Goal: Task Accomplishment & Management: Use online tool/utility

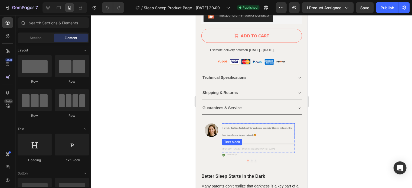
scroll to position [406, 0]
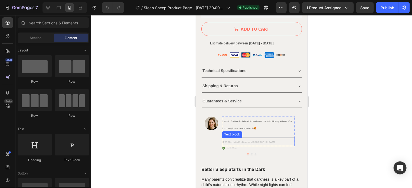
click at [252, 138] on p "[PERSON_NAME] - Drammen [GEOGRAPHIC_DATA]" at bounding box center [258, 141] width 72 height 7
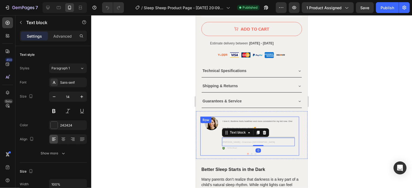
scroll to position [0, 0]
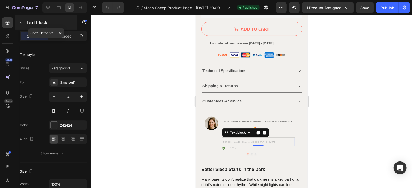
click at [20, 22] on icon "button" at bounding box center [21, 22] width 2 height 3
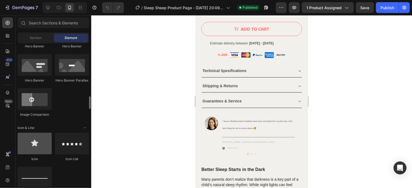
scroll to position [298, 0]
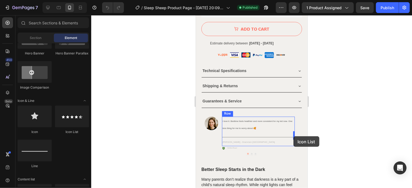
drag, startPoint x: 256, startPoint y: 125, endPoint x: 293, endPoint y: 136, distance: 38.4
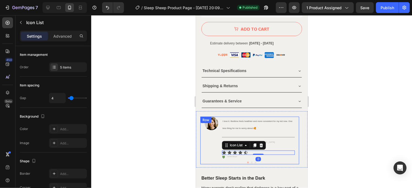
click at [205, 140] on div "Image" at bounding box center [211, 140] width 14 height 48
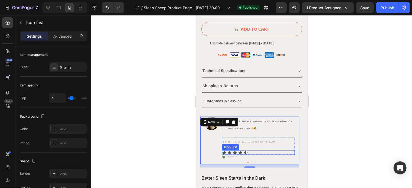
click at [265, 150] on div "Icon Icon Icon Icon Icon" at bounding box center [258, 152] width 73 height 4
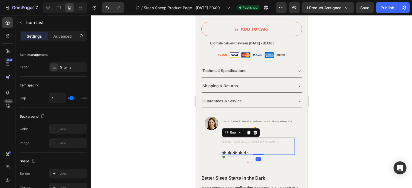
click at [293, 142] on div "Lea R. - Drammen Norway Text block Icon Icon Icon Icon Icon Icon List Row 0" at bounding box center [258, 145] width 73 height 17
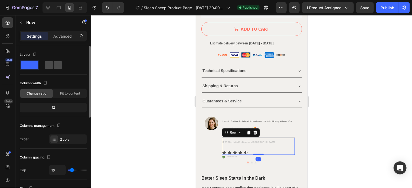
click at [55, 65] on span at bounding box center [58, 65] width 8 height 8
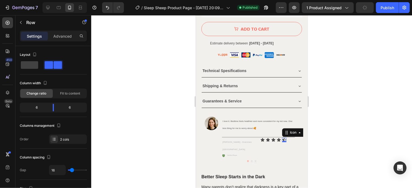
click at [285, 137] on div "Icon 0" at bounding box center [284, 139] width 4 height 4
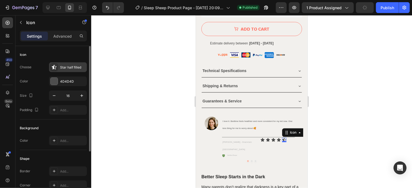
click at [54, 65] on icon at bounding box center [54, 67] width 5 height 5
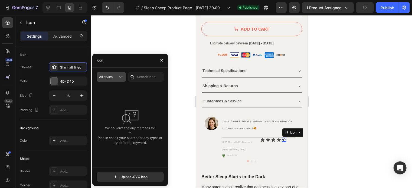
click at [111, 78] on span "All styles" at bounding box center [106, 77] width 14 height 4
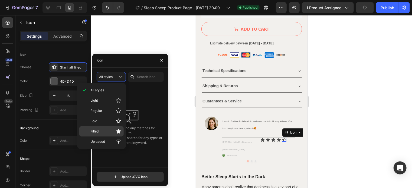
click at [103, 129] on p "Filled" at bounding box center [105, 131] width 31 height 5
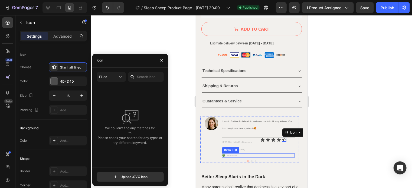
click at [280, 153] on div "Verified Buyer" at bounding box center [258, 155] width 73 height 4
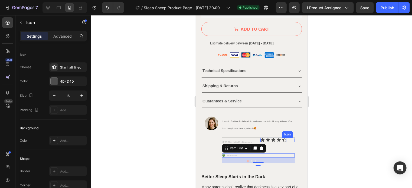
click at [285, 137] on div "Icon" at bounding box center [284, 139] width 4 height 4
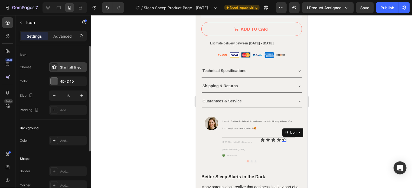
click at [62, 66] on div "Star half filled" at bounding box center [72, 67] width 25 height 5
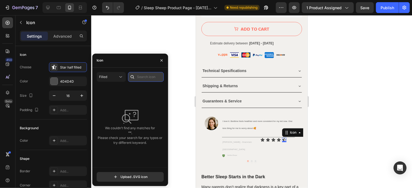
click at [149, 76] on input "text" at bounding box center [146, 77] width 36 height 10
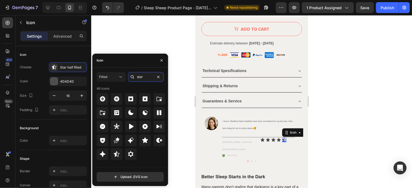
type input "star"
click at [143, 139] on icon at bounding box center [145, 140] width 6 height 6
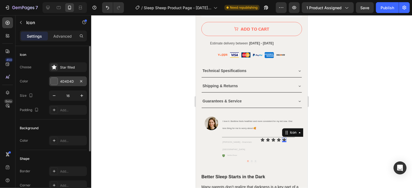
click at [62, 80] on div "4D4D4D" at bounding box center [68, 81] width 16 height 5
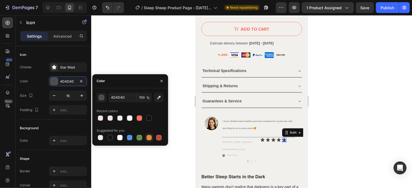
click at [149, 136] on div at bounding box center [148, 137] width 5 height 5
type input "E4893A"
click at [124, 94] on input "E4893A" at bounding box center [122, 98] width 28 height 10
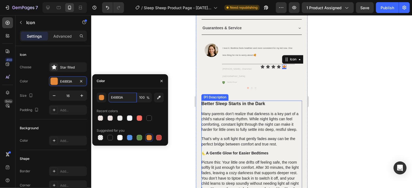
scroll to position [487, 0]
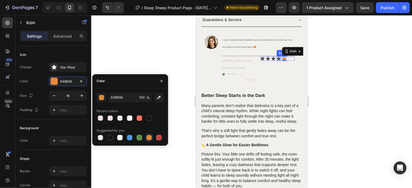
click at [278, 57] on icon at bounding box center [278, 59] width 4 height 4
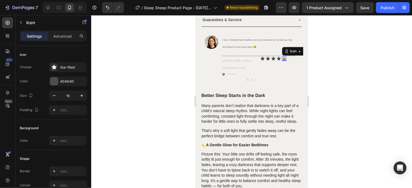
click at [283, 56] on div "Icon 0" at bounding box center [284, 58] width 4 height 4
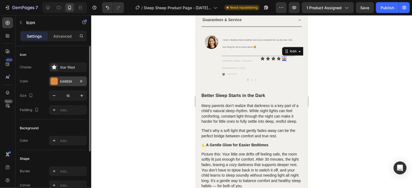
click at [68, 80] on div "E4893A" at bounding box center [68, 81] width 16 height 5
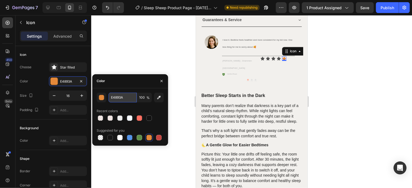
click at [117, 99] on input "E4893A" at bounding box center [122, 98] width 28 height 10
click at [104, 96] on div "button" at bounding box center [101, 97] width 5 height 5
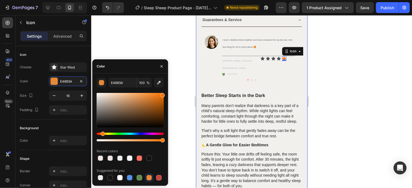
drag, startPoint x: 154, startPoint y: 97, endPoint x: 173, endPoint y: 90, distance: 20.4
click at [173, 0] on div "7 Version history / Sleep Sheep Product Page - Jun 28, 20:09:30 Need republishi…" at bounding box center [206, 0] width 412 height 0
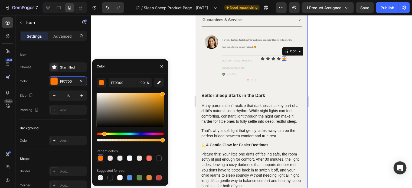
click at [104, 133] on div "Hue" at bounding box center [104, 133] width 4 height 4
click at [104, 133] on div "Hue" at bounding box center [105, 133] width 4 height 4
type input "FFA500"
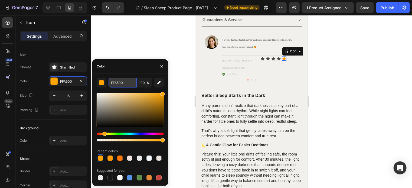
click at [113, 82] on input "FFA500" at bounding box center [122, 83] width 28 height 10
click at [281, 58] on div "Icon Icon Icon Icon Icon 0 Icon List" at bounding box center [277, 64] width 34 height 16
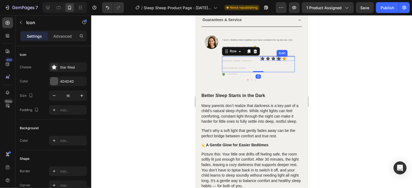
click at [279, 56] on div "Icon" at bounding box center [278, 58] width 4 height 4
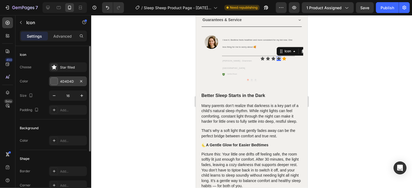
click at [58, 83] on div at bounding box center [54, 81] width 8 height 8
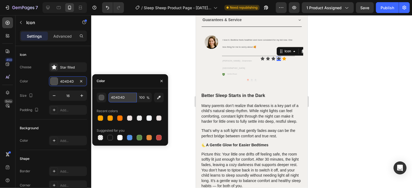
paste input "FFA500"
type input "FFA500"
click at [272, 57] on icon at bounding box center [273, 59] width 4 height 4
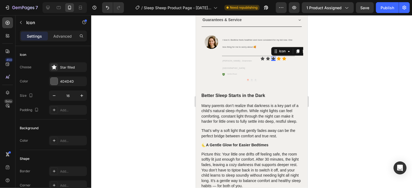
click at [272, 58] on div "0" at bounding box center [272, 60] width 5 height 4
click at [73, 80] on div "4D4D4D" at bounding box center [68, 81] width 16 height 5
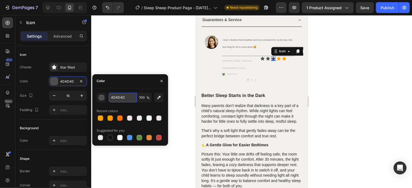
click at [109, 94] on input "4D4D4D" at bounding box center [122, 98] width 28 height 10
paste input "FFA500"
type input "FFA500"
click at [268, 57] on icon at bounding box center [268, 59] width 4 height 4
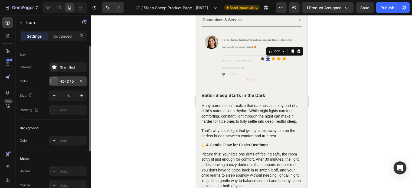
click at [71, 80] on div "4D4D4D" at bounding box center [68, 81] width 16 height 5
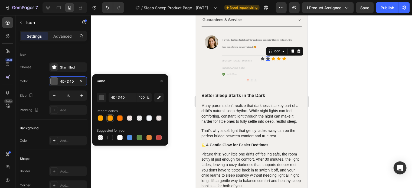
click at [110, 116] on div at bounding box center [109, 117] width 5 height 5
click at [115, 99] on input "FF9D00" at bounding box center [122, 98] width 28 height 10
paste input "A5"
type input "FFA500"
click at [262, 57] on icon at bounding box center [262, 59] width 4 height 4
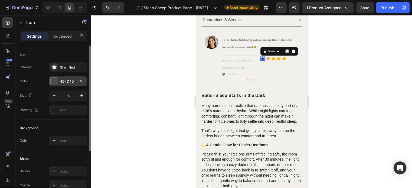
click at [66, 80] on div "4D4D4D" at bounding box center [68, 81] width 16 height 5
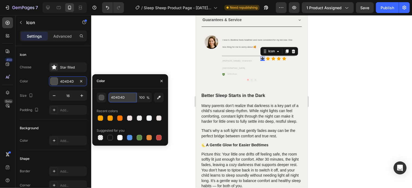
click at [113, 97] on input "4D4D4D" at bounding box center [122, 98] width 28 height 10
paste input "FFA500"
type input "FFA500"
click at [146, 62] on div at bounding box center [251, 101] width 321 height 173
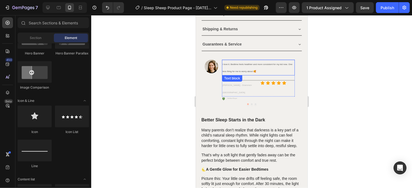
scroll to position [460, 0]
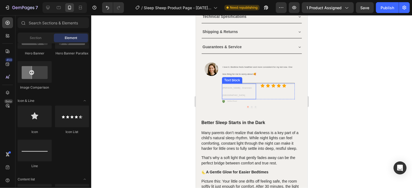
click at [248, 87] on span "[PERSON_NAME] - Drammen [GEOGRAPHIC_DATA]" at bounding box center [236, 92] width 29 height 10
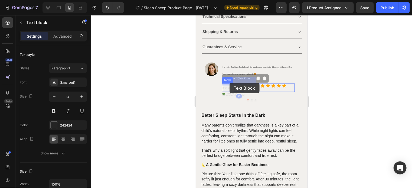
drag, startPoint x: 247, startPoint y: 81, endPoint x: 235, endPoint y: 82, distance: 12.0
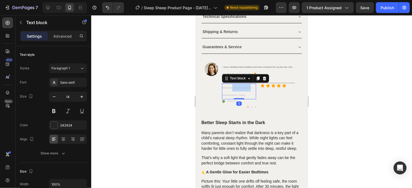
drag, startPoint x: 247, startPoint y: 81, endPoint x: 228, endPoint y: 81, distance: 18.4
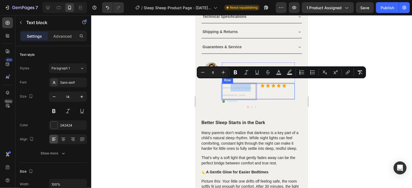
click at [268, 83] on div "Icon Icon Icon Icon Icon Icon List" at bounding box center [277, 91] width 34 height 16
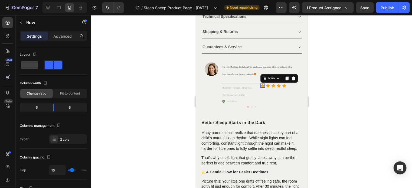
click at [261, 83] on icon at bounding box center [262, 85] width 4 height 4
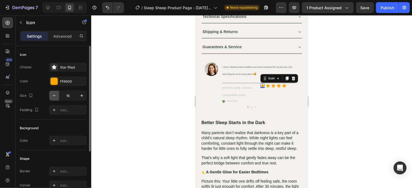
click at [53, 95] on icon "button" at bounding box center [54, 95] width 3 height 1
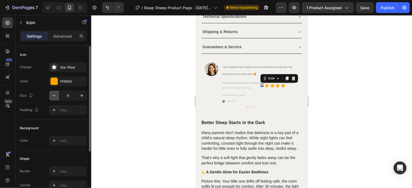
click at [53, 95] on icon "button" at bounding box center [54, 95] width 3 height 1
click at [83, 95] on icon "button" at bounding box center [81, 95] width 5 height 5
type input "12"
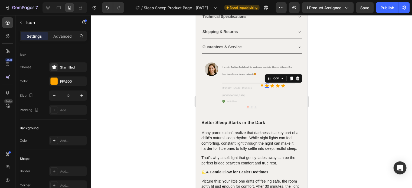
click at [266, 84] on icon at bounding box center [267, 86] width 4 height 4
click at [54, 98] on icon "button" at bounding box center [53, 95] width 5 height 5
click at [54, 97] on icon "button" at bounding box center [53, 95] width 5 height 5
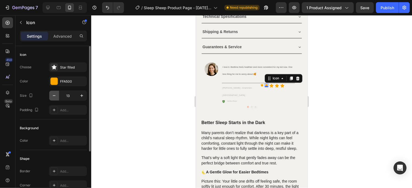
type input "12"
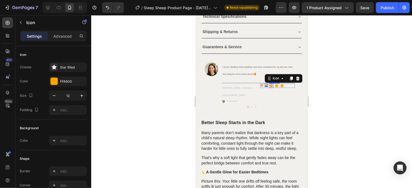
click at [271, 84] on icon at bounding box center [271, 86] width 4 height 4
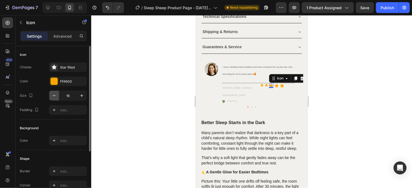
click at [52, 96] on icon "button" at bounding box center [53, 95] width 5 height 5
click at [54, 97] on icon "button" at bounding box center [53, 95] width 5 height 5
type input "12"
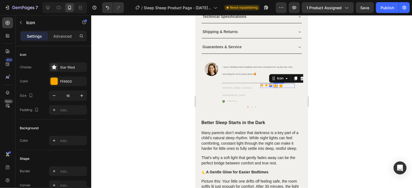
click at [274, 83] on div "Icon" at bounding box center [275, 85] width 4 height 4
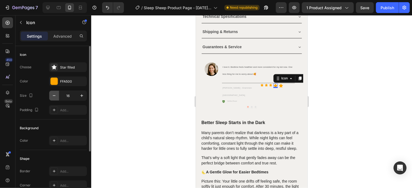
click at [56, 96] on icon "button" at bounding box center [53, 95] width 5 height 5
type input "12"
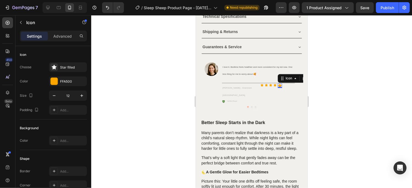
click at [280, 83] on div "Icon 0" at bounding box center [279, 85] width 4 height 4
click at [55, 94] on icon "button" at bounding box center [53, 95] width 5 height 5
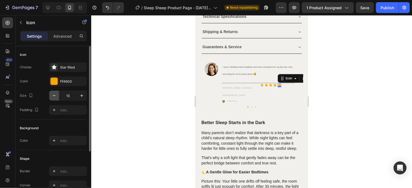
type input "12"
click at [262, 83] on div "Icon" at bounding box center [261, 84] width 3 height 3
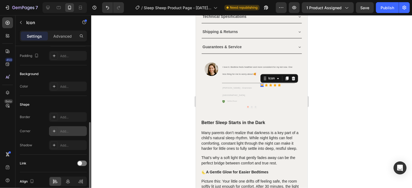
scroll to position [78, 0]
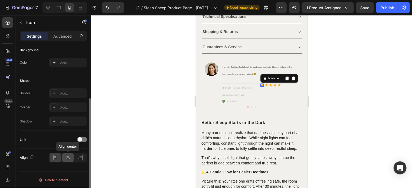
click at [68, 158] on icon at bounding box center [67, 157] width 5 height 5
click at [56, 155] on icon at bounding box center [54, 157] width 5 height 5
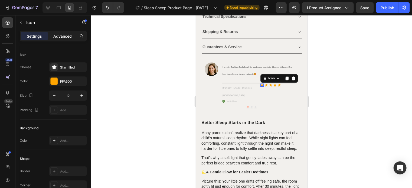
click at [61, 34] on p "Advanced" at bounding box center [62, 36] width 18 height 6
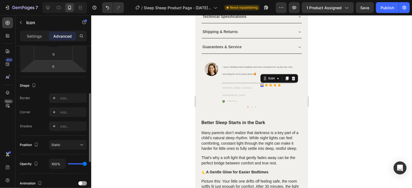
scroll to position [135, 0]
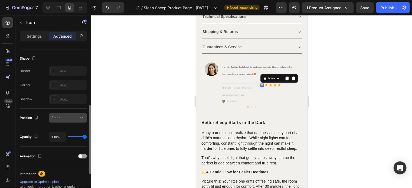
click at [61, 119] on div "Static" at bounding box center [65, 117] width 28 height 5
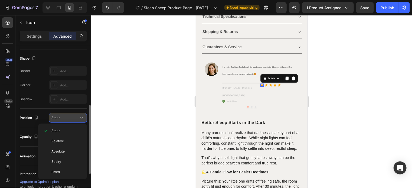
click at [73, 116] on div "Static" at bounding box center [65, 117] width 28 height 5
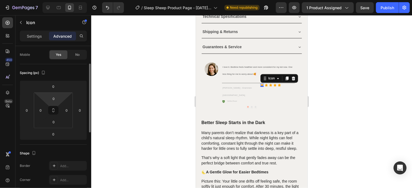
scroll to position [0, 0]
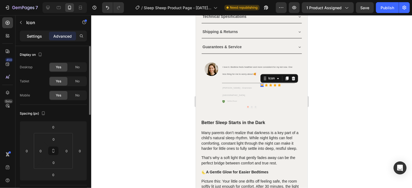
click at [38, 37] on p "Settings" at bounding box center [34, 36] width 15 height 6
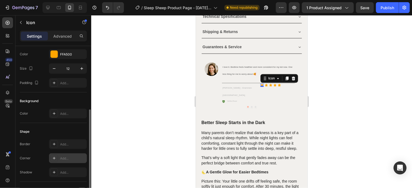
scroll to position [78, 0]
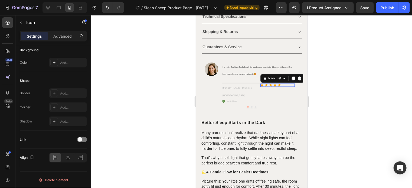
click at [283, 83] on div "Icon Icon Icon Icon Icon" at bounding box center [277, 84] width 34 height 3
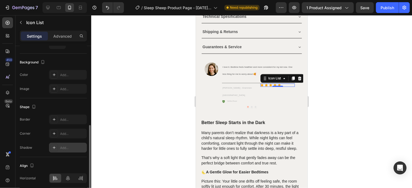
scroll to position [81, 0]
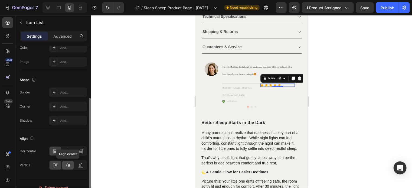
click at [69, 165] on icon at bounding box center [67, 164] width 5 height 5
click at [79, 166] on icon at bounding box center [80, 164] width 5 height 5
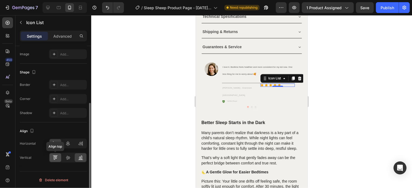
click at [55, 157] on icon at bounding box center [54, 157] width 5 height 5
click at [63, 158] on div at bounding box center [68, 157] width 12 height 9
click at [73, 159] on div at bounding box center [68, 157] width 12 height 9
click at [80, 157] on icon at bounding box center [79, 158] width 1 height 3
click at [67, 143] on icon at bounding box center [67, 143] width 5 height 5
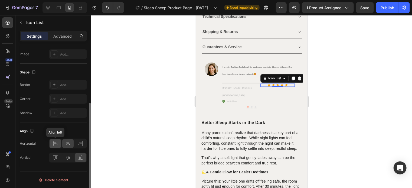
click at [55, 144] on icon at bounding box center [54, 143] width 5 height 5
click at [82, 142] on icon at bounding box center [82, 143] width 0 height 5
click at [53, 141] on icon at bounding box center [54, 143] width 5 height 5
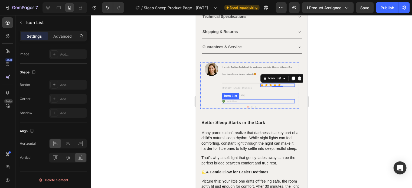
click at [292, 99] on div "Verified Buyer" at bounding box center [258, 101] width 73 height 4
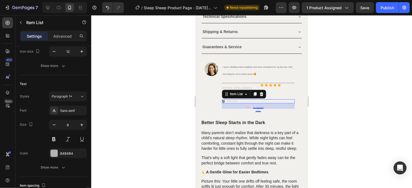
scroll to position [0, 0]
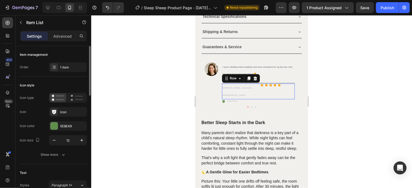
click at [291, 83] on div "Icon Icon Icon Icon Icon Icon List" at bounding box center [277, 91] width 34 height 16
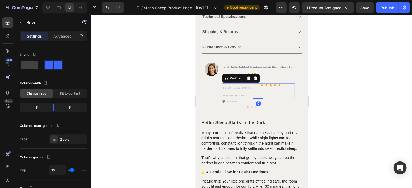
click at [316, 73] on div at bounding box center [251, 101] width 321 height 173
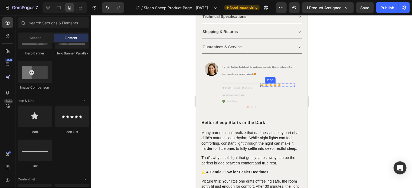
click at [264, 83] on div "Icon" at bounding box center [265, 84] width 3 height 3
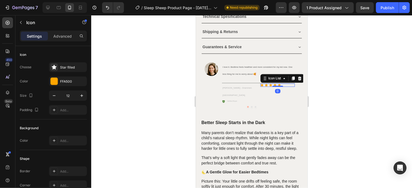
click at [289, 83] on div "Icon Icon Icon Icon Icon" at bounding box center [277, 84] width 34 height 3
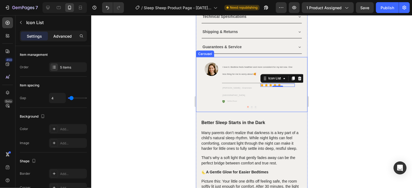
click at [68, 33] on p "Advanced" at bounding box center [62, 36] width 18 height 6
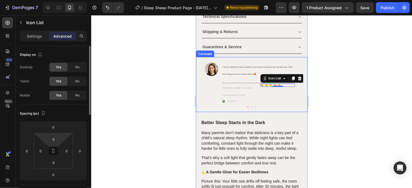
click at [57, 140] on input "0" at bounding box center [53, 139] width 11 height 8
type input "10"
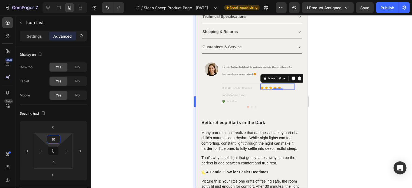
click at [139, 109] on div at bounding box center [251, 101] width 321 height 173
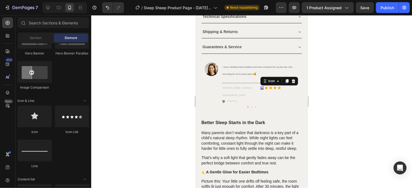
click at [263, 86] on div "Icon 0" at bounding box center [261, 87] width 3 height 3
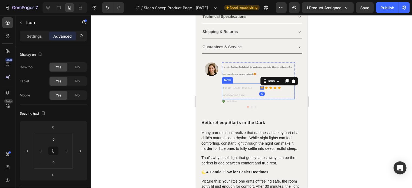
click at [258, 83] on div "Lea R. - Drammen Norway Text block Icon 0 Icon Icon Icon Icon Icon List Row" at bounding box center [258, 91] width 73 height 16
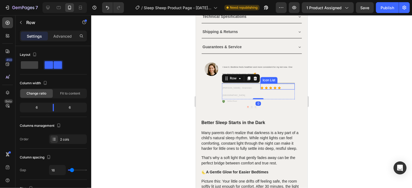
click at [286, 86] on div "Icon Icon Icon Icon Icon" at bounding box center [277, 87] width 34 height 3
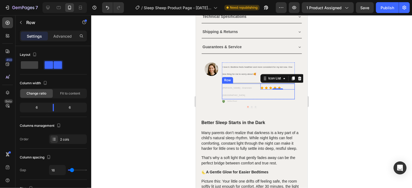
click at [258, 83] on div "Lea R. - Drammen Norway Text block Icon Icon Icon Icon Icon Icon List 0 Row" at bounding box center [258, 91] width 73 height 16
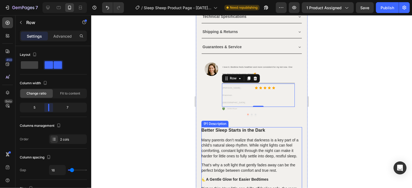
drag, startPoint x: 53, startPoint y: 110, endPoint x: 50, endPoint y: 110, distance: 3.5
click at [50, 0] on body "7 Version history / Sleep Sheep Product Page - Jun 28, 20:09:30 Need republishi…" at bounding box center [206, 0] width 412 height 0
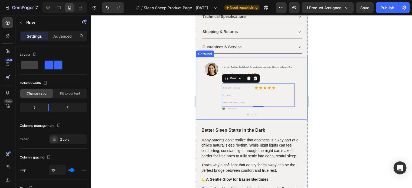
click at [251, 113] on button "Dot" at bounding box center [252, 114] width 2 height 2
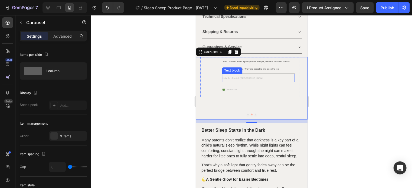
click at [235, 77] on span "Helle B. - Ebeltoft [GEOGRAPHIC_DATA]" at bounding box center [242, 78] width 40 height 2
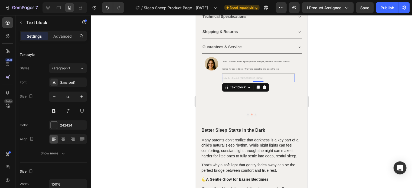
click at [242, 77] on span "Helle B. - Ebeltoft [GEOGRAPHIC_DATA]" at bounding box center [242, 78] width 40 height 2
drag, startPoint x: 256, startPoint y: 72, endPoint x: 214, endPoint y: 75, distance: 42.6
click at [214, 75] on div "Image After I learned about light exposure at night, we have switched out our l…" at bounding box center [249, 77] width 99 height 40
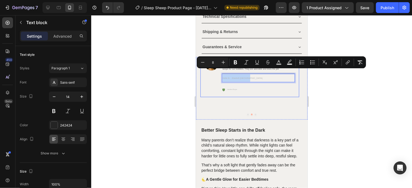
copy span "Helle B. - Ebeltoft [GEOGRAPHIC_DATA]"
click at [275, 87] on div "Verified Buyer" at bounding box center [258, 89] width 73 height 4
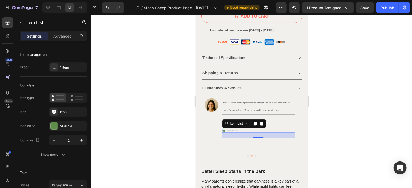
scroll to position [406, 0]
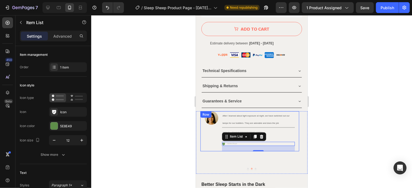
click at [213, 127] on div "Image" at bounding box center [211, 131] width 14 height 40
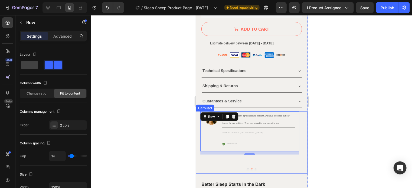
click at [247, 167] on button "Dot" at bounding box center [248, 168] width 2 height 2
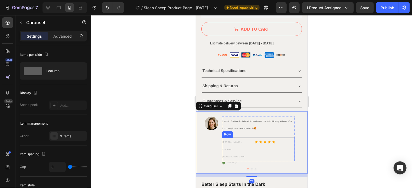
click at [251, 137] on div "Lea R. - Drammen Norway Text block Icon Icon Icon Icon Icon Icon List Row" at bounding box center [258, 148] width 73 height 23
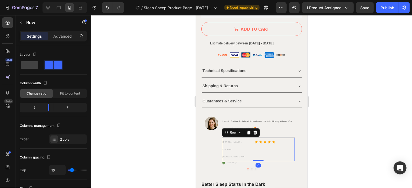
copy span "Helle B. - Ebeltoft [GEOGRAPHIC_DATA]"
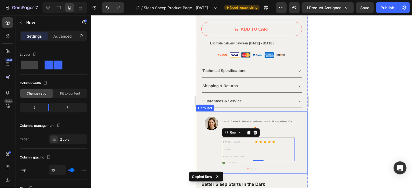
click at [248, 167] on div at bounding box center [251, 168] width 111 height 2
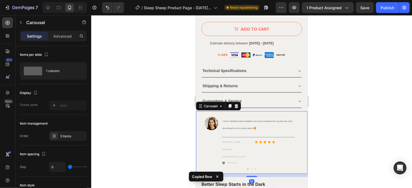
click at [251, 167] on button "Dot" at bounding box center [252, 168] width 2 height 2
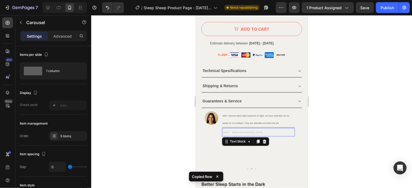
click at [234, 128] on p "Helle B. - Ebeltoft [GEOGRAPHIC_DATA]" at bounding box center [258, 131] width 72 height 7
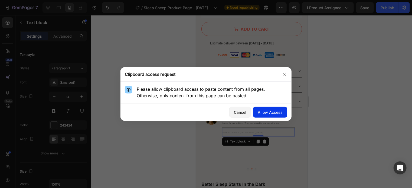
drag, startPoint x: 263, startPoint y: 114, endPoint x: 265, endPoint y: 113, distance: 2.8
click at [265, 113] on div "Allow Access" at bounding box center [270, 112] width 25 height 6
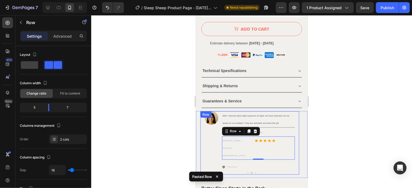
scroll to position [433, 0]
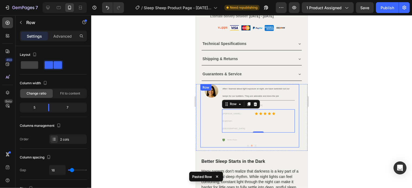
click at [208, 106] on div "Image" at bounding box center [211, 115] width 14 height 63
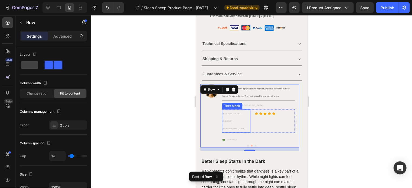
click at [243, 110] on p "[PERSON_NAME] - Drammen [GEOGRAPHIC_DATA]" at bounding box center [235, 121] width 27 height 22
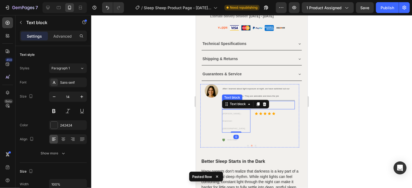
click at [281, 101] on p "Helle B. - Ebeltoft [GEOGRAPHIC_DATA]" at bounding box center [258, 104] width 72 height 7
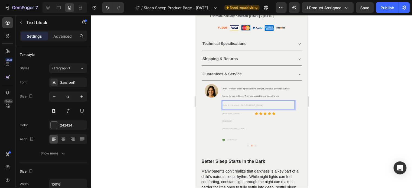
click at [253, 101] on p "Helle B. - Ebeltoft [GEOGRAPHIC_DATA]" at bounding box center [258, 104] width 72 height 7
click at [244, 109] on p "[PERSON_NAME] - Drammen [GEOGRAPHIC_DATA]" at bounding box center [235, 120] width 27 height 22
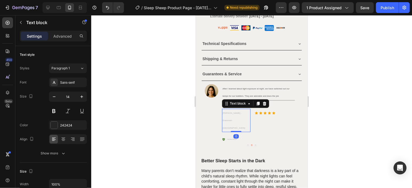
click at [245, 112] on span "[PERSON_NAME] - Drammen [GEOGRAPHIC_DATA]" at bounding box center [233, 120] width 22 height 17
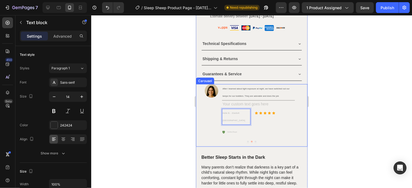
click at [214, 102] on div "Image" at bounding box center [211, 111] width 14 height 55
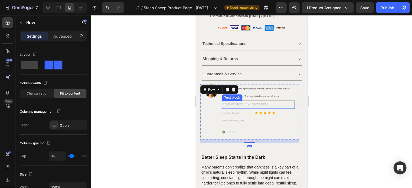
click at [245, 101] on div "Rich Text Editor. Editing area: main" at bounding box center [258, 105] width 73 height 8
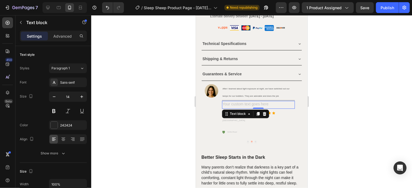
click at [321, 101] on div at bounding box center [251, 101] width 321 height 173
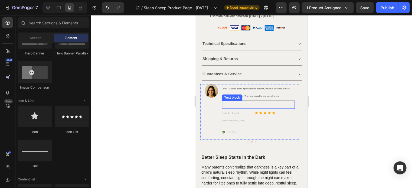
click at [291, 101] on p "Rich Text Editor. Editing area: main" at bounding box center [258, 104] width 72 height 7
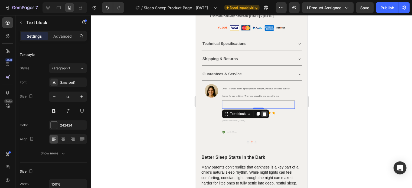
click at [263, 112] on icon at bounding box center [264, 114] width 4 height 4
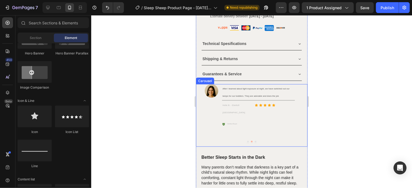
click at [254, 140] on button "Dot" at bounding box center [255, 141] width 2 height 2
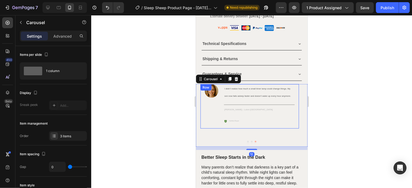
click at [250, 106] on p "[PERSON_NAME] - Luton [GEOGRAPHIC_DATA]" at bounding box center [259, 109] width 70 height 7
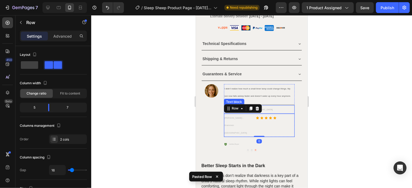
click at [266, 106] on p "[PERSON_NAME] - Luton [GEOGRAPHIC_DATA]" at bounding box center [259, 109] width 70 height 7
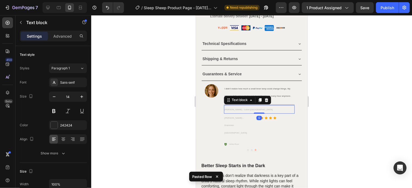
click at [252, 106] on p "[PERSON_NAME] - Luton [GEOGRAPHIC_DATA]" at bounding box center [259, 109] width 70 height 7
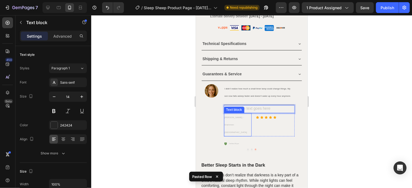
click at [246, 116] on span "[PERSON_NAME] - Drammen [GEOGRAPHIC_DATA]" at bounding box center [235, 124] width 22 height 17
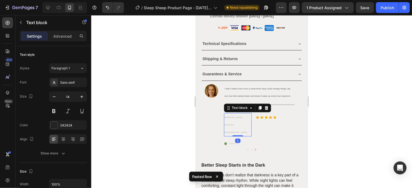
click at [246, 116] on span "[PERSON_NAME] - Drammen [GEOGRAPHIC_DATA]" at bounding box center [235, 124] width 22 height 17
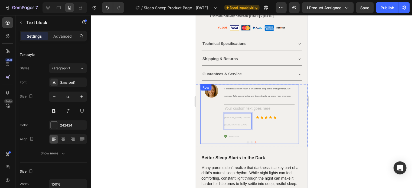
click at [209, 108] on div "Image" at bounding box center [211, 114] width 14 height 60
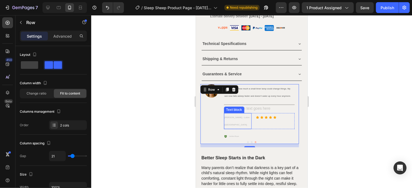
click at [239, 107] on div "Text block" at bounding box center [234, 109] width 18 height 5
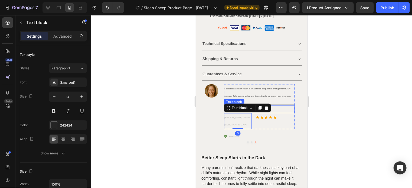
click at [288, 105] on div "Rich Text Editor. Editing area: main" at bounding box center [258, 109] width 71 height 8
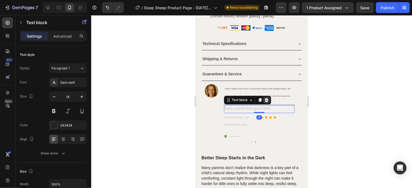
click at [267, 98] on icon at bounding box center [266, 100] width 4 height 4
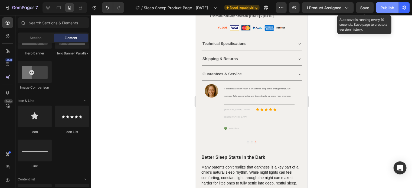
click at [366, 8] on span "Save" at bounding box center [364, 7] width 9 height 5
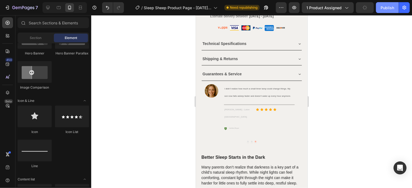
click at [389, 9] on div "Publish" at bounding box center [387, 8] width 14 height 6
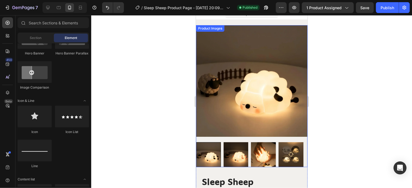
scroll to position [0, 0]
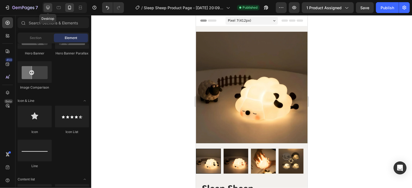
click at [45, 6] on div at bounding box center [48, 7] width 9 height 9
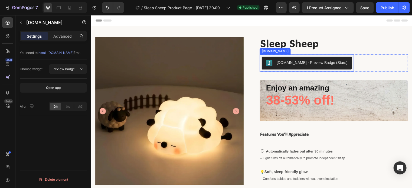
click at [298, 62] on div "[DOMAIN_NAME] - Preview Badge (Stars)" at bounding box center [315, 63] width 72 height 6
click at [60, 34] on p "Advanced" at bounding box center [62, 36] width 18 height 6
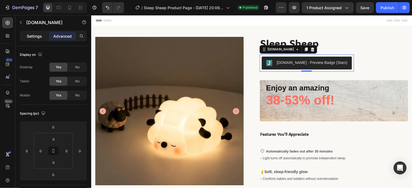
click at [37, 35] on p "Settings" at bounding box center [34, 36] width 15 height 6
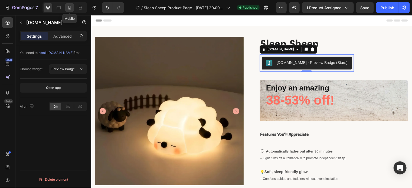
click at [73, 9] on div at bounding box center [69, 7] width 9 height 9
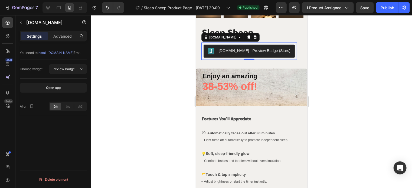
scroll to position [160, 0]
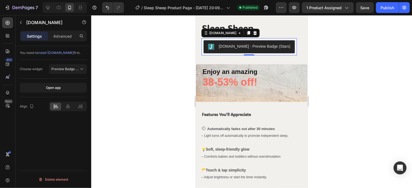
click at [340, 42] on div at bounding box center [251, 101] width 321 height 173
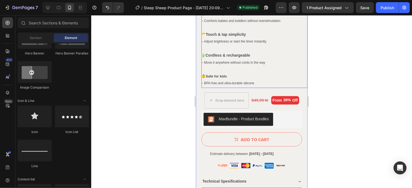
scroll to position [295, 0]
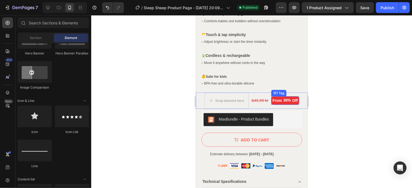
click at [283, 97] on div "38%" at bounding box center [286, 100] width 9 height 7
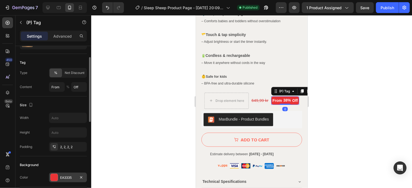
scroll to position [81, 0]
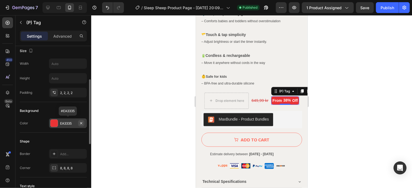
click at [83, 123] on button "button" at bounding box center [81, 123] width 6 height 6
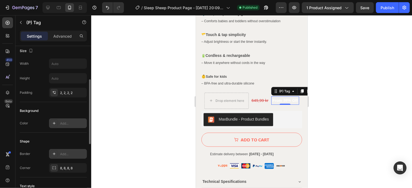
click at [63, 152] on div "Add..." at bounding box center [72, 154] width 25 height 5
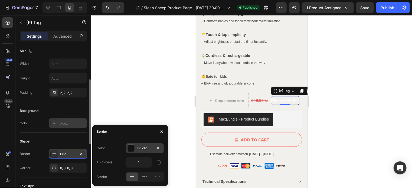
click at [131, 147] on div at bounding box center [130, 147] width 7 height 7
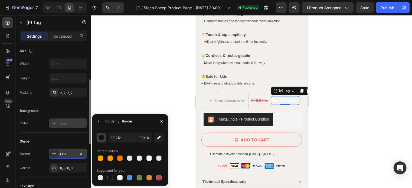
click at [102, 136] on div "button" at bounding box center [101, 137] width 5 height 5
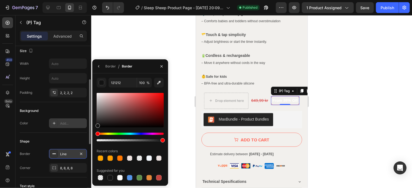
drag, startPoint x: 158, startPoint y: 96, endPoint x: 186, endPoint y: 83, distance: 30.5
click at [184, 0] on div "7 Version history / Sleep Sheep Product Page - Jun 28, 20:09:30 Published Previ…" at bounding box center [206, 0] width 412 height 0
type input "FF0000"
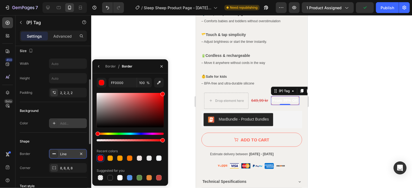
click at [38, 149] on div "Border Line" at bounding box center [53, 154] width 67 height 10
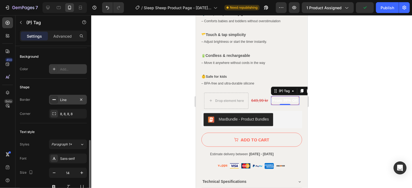
scroll to position [162, 0]
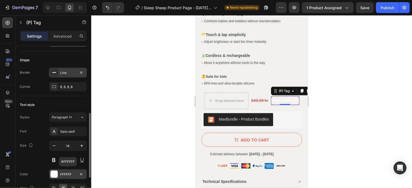
click at [65, 174] on div "FFFFFF" at bounding box center [68, 174] width 16 height 5
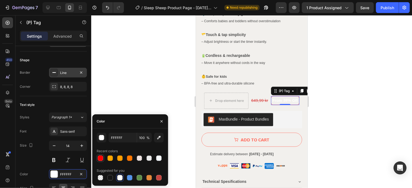
click at [98, 158] on div at bounding box center [100, 157] width 5 height 5
type input "FF0000"
click at [143, 68] on div at bounding box center [251, 101] width 321 height 173
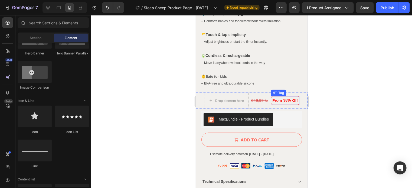
click at [282, 97] on div "38%" at bounding box center [286, 100] width 9 height 7
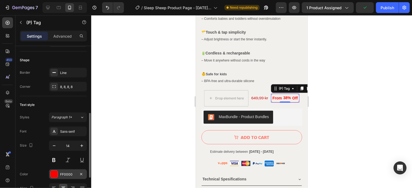
scroll to position [216, 0]
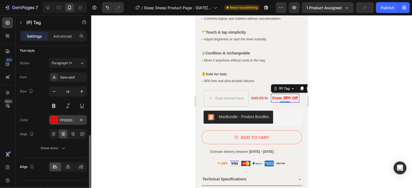
click at [65, 118] on div "FF0000" at bounding box center [68, 120] width 16 height 5
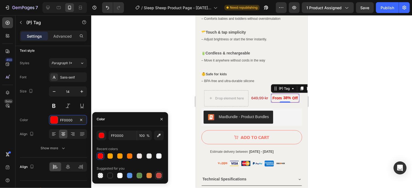
click at [159, 177] on div at bounding box center [158, 175] width 5 height 5
type input "C5453F"
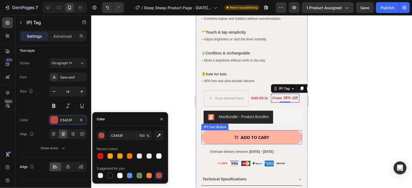
click at [279, 134] on button "ADD TO CART" at bounding box center [251, 137] width 101 height 14
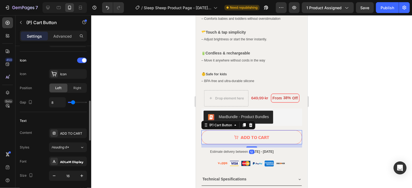
scroll to position [325, 0]
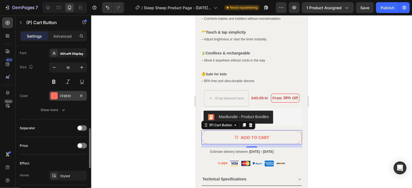
click at [66, 96] on div "FF6F61" at bounding box center [68, 96] width 16 height 5
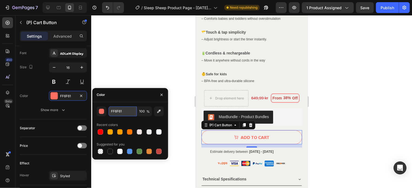
click at [117, 110] on input "FF6F61" at bounding box center [122, 111] width 28 height 10
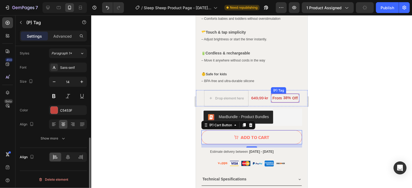
click at [283, 95] on div "38%" at bounding box center [286, 97] width 9 height 7
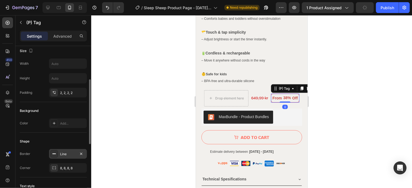
scroll to position [108, 0]
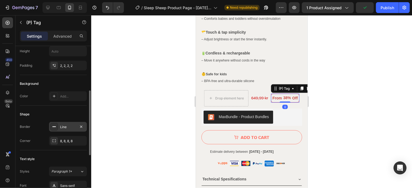
click at [65, 127] on div "Line" at bounding box center [68, 126] width 16 height 5
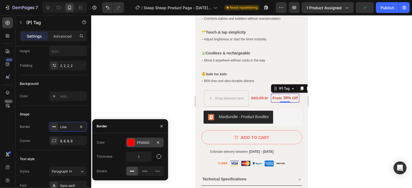
click at [137, 142] on div "FF0000" at bounding box center [145, 142] width 16 height 5
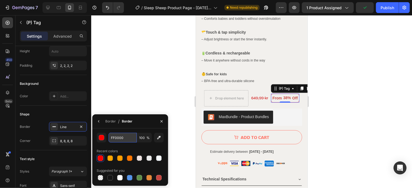
click at [122, 138] on input "FF0000" at bounding box center [122, 138] width 28 height 10
paste input "6F61"
type input "FF6F61"
click at [49, 113] on div "Shape" at bounding box center [53, 114] width 67 height 9
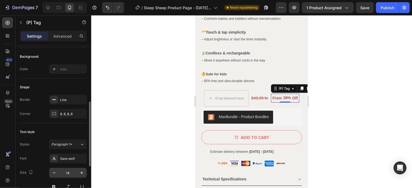
scroll to position [162, 0]
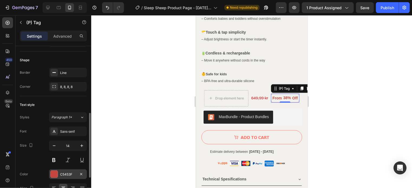
click at [67, 173] on div "C5453F" at bounding box center [68, 174] width 16 height 5
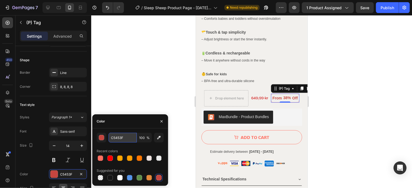
click at [113, 138] on input "C5453F" at bounding box center [122, 138] width 28 height 10
paste input "FF6F61"
type input "FF6F61"
click at [132, 87] on div at bounding box center [251, 101] width 321 height 173
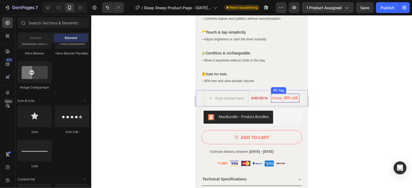
click at [291, 94] on div "Off" at bounding box center [294, 97] width 7 height 7
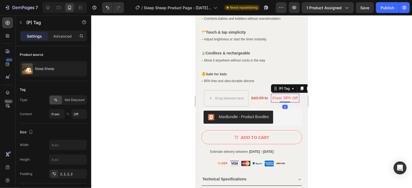
click at [291, 96] on div "Off" at bounding box center [294, 97] width 7 height 7
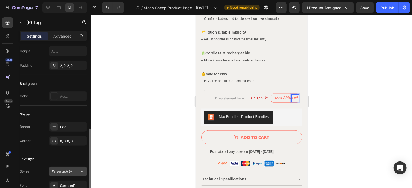
scroll to position [135, 0]
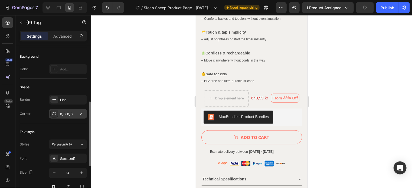
click at [69, 115] on div "8, 8, 8, 8" at bounding box center [68, 113] width 16 height 5
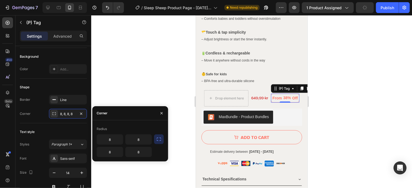
click at [160, 139] on icon "button" at bounding box center [158, 138] width 5 height 5
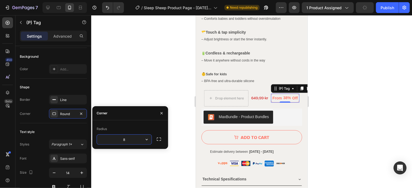
click at [131, 139] on input "8" at bounding box center [124, 139] width 55 height 10
type input "60"
click at [150, 62] on div at bounding box center [251, 101] width 321 height 173
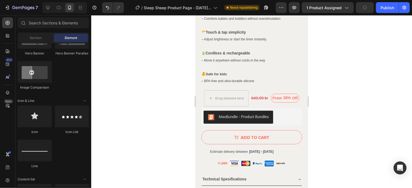
click at [341, 83] on div at bounding box center [251, 101] width 321 height 173
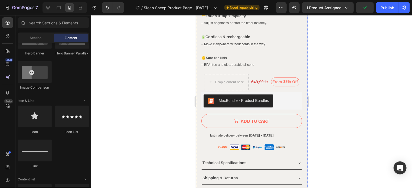
scroll to position [325, 0]
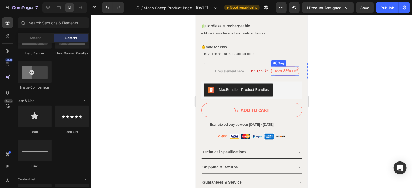
click at [272, 67] on div "From" at bounding box center [276, 70] width 11 height 7
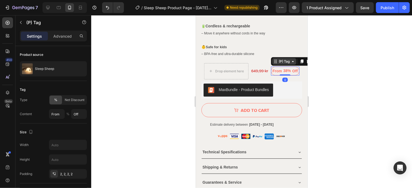
click at [273, 59] on icon at bounding box center [275, 61] width 4 height 4
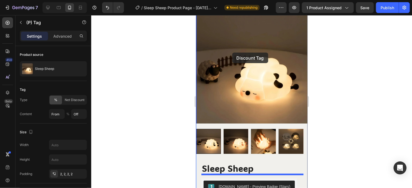
scroll to position [0, 0]
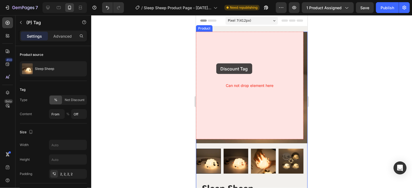
drag, startPoint x: 273, startPoint y: 57, endPoint x: 216, endPoint y: 63, distance: 57.2
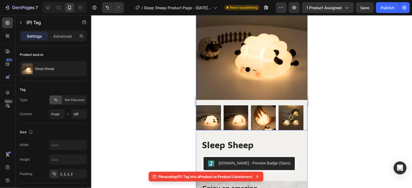
scroll to position [54, 0]
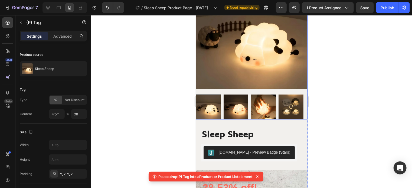
click at [218, 36] on img at bounding box center [251, 32] width 111 height 111
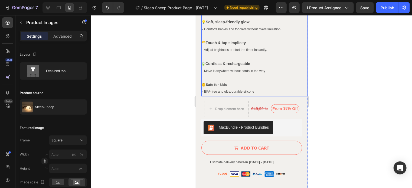
scroll to position [298, 0]
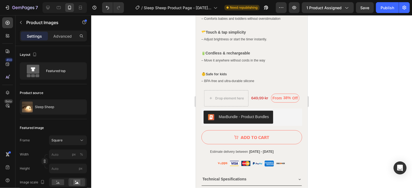
click at [360, 75] on div at bounding box center [251, 101] width 321 height 173
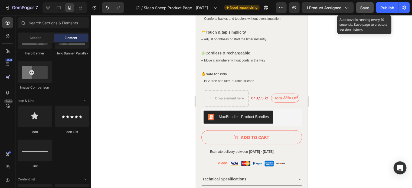
drag, startPoint x: 368, startPoint y: 10, endPoint x: 372, endPoint y: 9, distance: 4.3
click at [368, 9] on div "Save" at bounding box center [364, 8] width 9 height 6
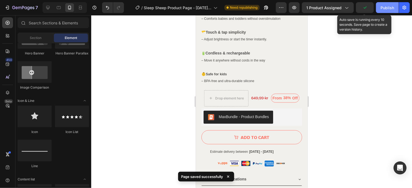
click at [382, 9] on div "Publish" at bounding box center [387, 8] width 14 height 6
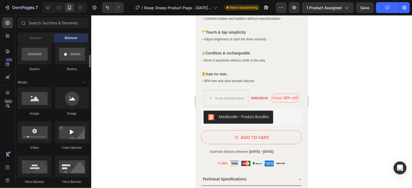
scroll to position [0, 0]
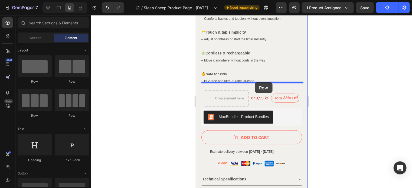
drag, startPoint x: 237, startPoint y: 85, endPoint x: 255, endPoint y: 82, distance: 18.2
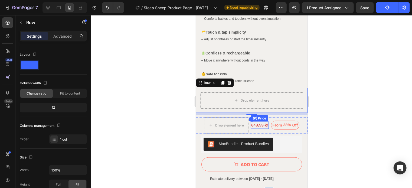
click at [253, 121] on div "649,99 kr" at bounding box center [259, 124] width 18 height 7
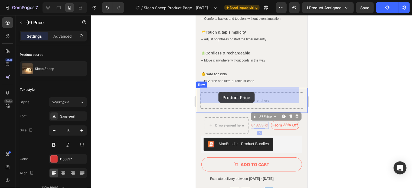
drag, startPoint x: 252, startPoint y: 112, endPoint x: 218, endPoint y: 92, distance: 39.1
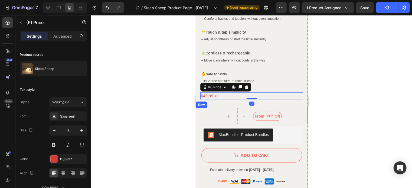
click at [286, 109] on div "From 38% Off (P) Tag Row" at bounding box center [251, 116] width 111 height 16
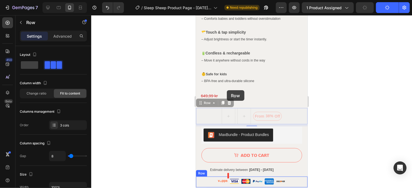
drag, startPoint x: 200, startPoint y: 97, endPoint x: 226, endPoint y: 90, distance: 27.6
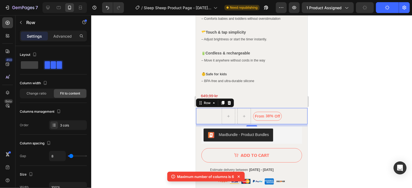
click at [250, 108] on div "From 38% Off (P) Tag Row 8" at bounding box center [251, 116] width 111 height 16
click at [290, 108] on div "From 38% Off (P) Tag Row 8" at bounding box center [251, 116] width 111 height 16
click at [276, 113] on p "Off" at bounding box center [276, 116] width 5 height 6
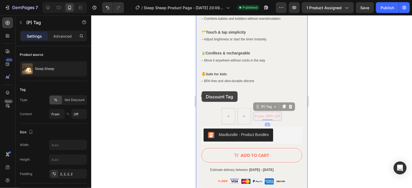
drag, startPoint x: 257, startPoint y: 103, endPoint x: 201, endPoint y: 91, distance: 57.3
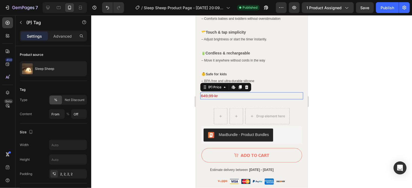
click at [207, 92] on div "649,99 kr" at bounding box center [251, 95] width 103 height 7
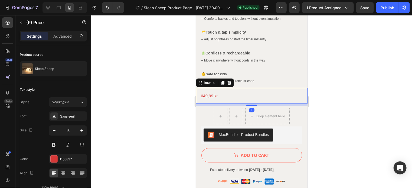
click at [206, 96] on div "649,99 kr (P) Price (P) Price Row 8" at bounding box center [251, 96] width 111 height 16
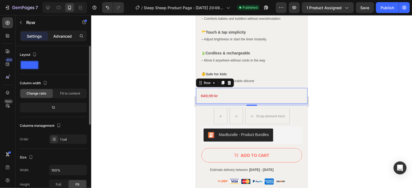
click at [69, 35] on p "Advanced" at bounding box center [62, 36] width 18 height 6
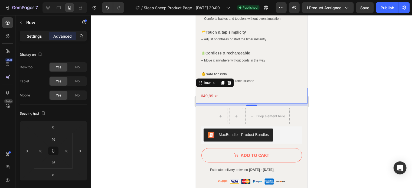
click at [32, 36] on p "Settings" at bounding box center [34, 36] width 15 height 6
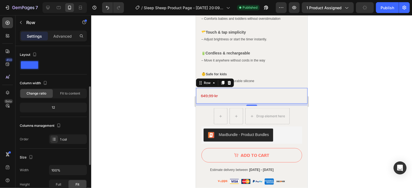
scroll to position [27, 0]
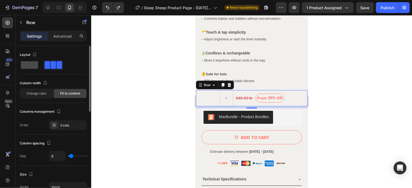
click at [32, 63] on span at bounding box center [29, 65] width 17 height 8
type input "0"
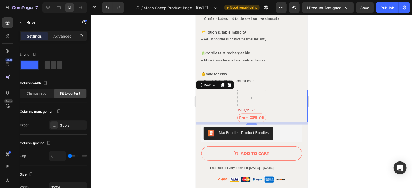
click at [264, 91] on div "649,99 kr (P) Price (P) Price From 38% Off (P) Tag Row 8" at bounding box center [251, 106] width 111 height 32
click at [259, 91] on div at bounding box center [251, 98] width 28 height 16
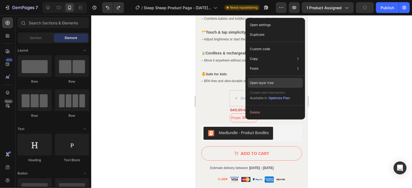
click at [262, 84] on p "Open layer tree" at bounding box center [262, 82] width 24 height 5
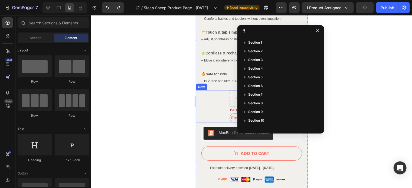
click at [202, 93] on div "Drop element here 649,99 kr (P) Price (P) Price From 38% Off (P) Tag Row" at bounding box center [251, 106] width 111 height 32
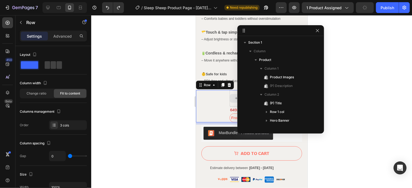
scroll to position [68, 0]
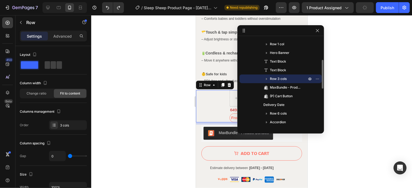
click at [219, 90] on div "Drop element here 649,99 kr (P) Price (P) Price From 38% Off (P) Tag Row 8" at bounding box center [251, 106] width 111 height 32
click at [315, 31] on button "button" at bounding box center [317, 30] width 6 height 6
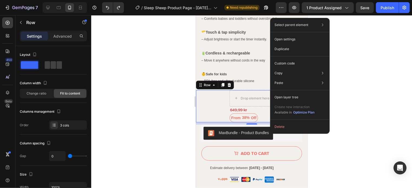
type input "8"
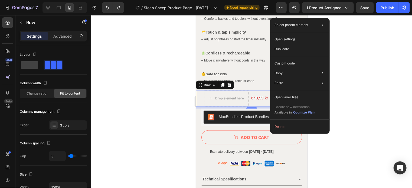
click at [148, 82] on div at bounding box center [251, 101] width 321 height 173
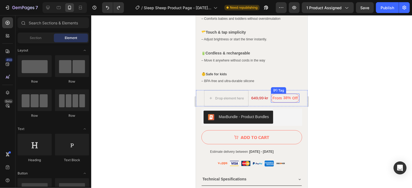
click at [271, 93] on div "From 38% Off (P) Tag" at bounding box center [285, 97] width 28 height 9
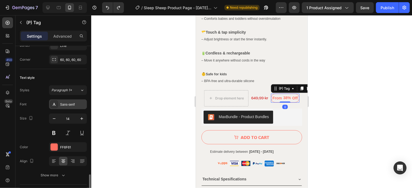
scroll to position [225, 0]
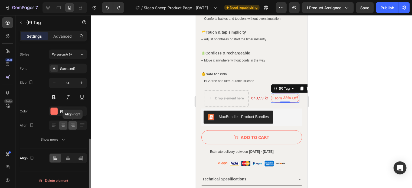
click at [70, 125] on icon at bounding box center [72, 125] width 5 height 5
click at [79, 156] on icon at bounding box center [80, 157] width 5 height 5
click at [62, 125] on icon at bounding box center [63, 125] width 5 height 5
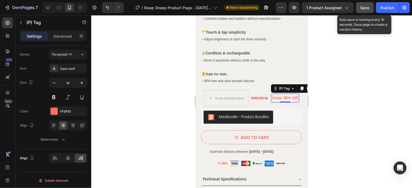
click at [368, 9] on span "Save" at bounding box center [364, 7] width 9 height 5
click at [383, 8] on div "Publish" at bounding box center [387, 8] width 14 height 6
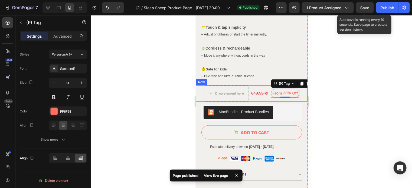
scroll to position [298, 0]
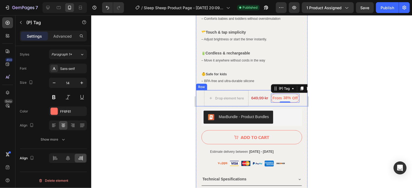
click at [275, 98] on div "From 38% Off (P) Tag 0" at bounding box center [285, 98] width 28 height 16
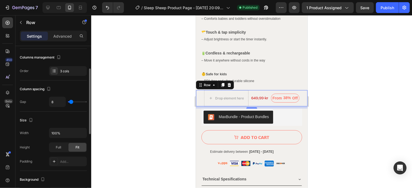
scroll to position [0, 0]
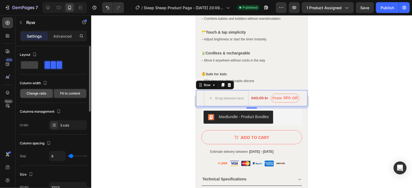
click at [34, 91] on span "Change ratio" at bounding box center [37, 93] width 20 height 5
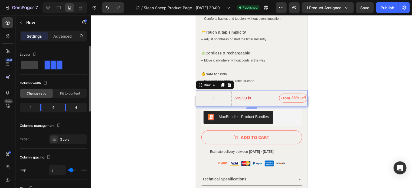
click at [31, 108] on div "4" at bounding box center [28, 108] width 15 height 8
click at [29, 107] on div "4" at bounding box center [28, 108] width 15 height 8
click at [57, 63] on span at bounding box center [59, 65] width 5 height 8
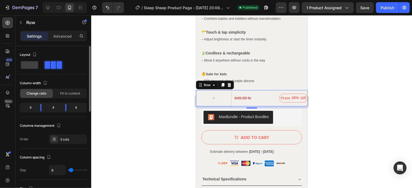
drag, startPoint x: 51, startPoint y: 63, endPoint x: 66, endPoint y: 64, distance: 15.7
click at [66, 64] on div at bounding box center [53, 65] width 67 height 10
click at [82, 65] on div at bounding box center [53, 65] width 67 height 10
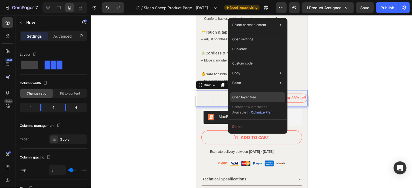
click at [252, 94] on div "Open layer tree" at bounding box center [257, 97] width 55 height 10
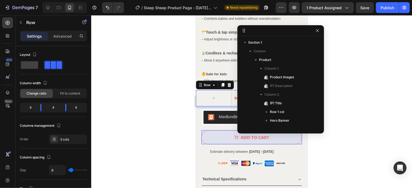
scroll to position [68, 0]
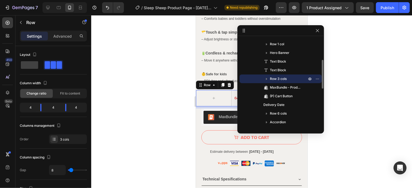
click at [266, 77] on icon "button" at bounding box center [266, 78] width 5 height 5
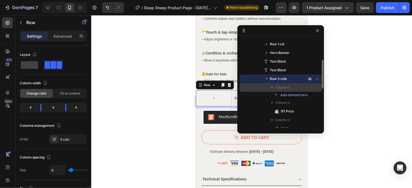
click at [272, 87] on icon "button" at bounding box center [272, 87] width 2 height 1
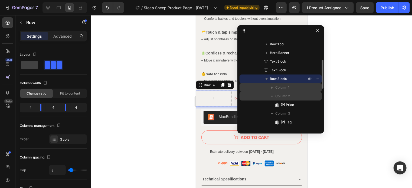
click at [272, 97] on icon "button" at bounding box center [271, 95] width 5 height 5
click at [271, 94] on icon "button" at bounding box center [271, 95] width 5 height 5
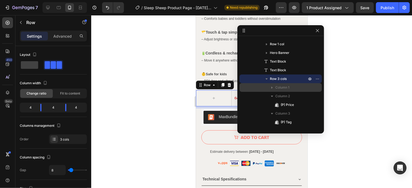
click at [288, 86] on span "Column 1" at bounding box center [282, 87] width 14 height 5
click at [282, 86] on span "Column 1" at bounding box center [282, 87] width 14 height 5
click at [285, 87] on span "Column 1" at bounding box center [282, 87] width 14 height 5
click at [279, 87] on span "Column 1" at bounding box center [282, 87] width 14 height 5
click at [283, 88] on span "Column 1" at bounding box center [282, 87] width 14 height 5
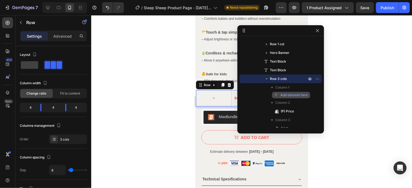
click at [287, 96] on span "Add element here" at bounding box center [293, 95] width 27 height 5
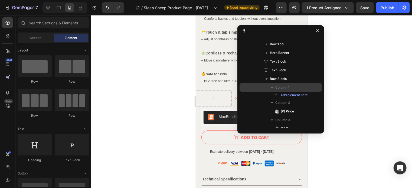
click at [281, 87] on span "Column 1" at bounding box center [282, 87] width 14 height 5
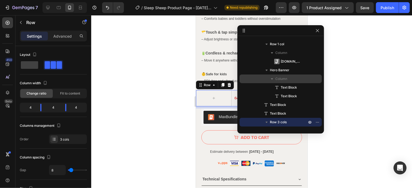
click at [270, 77] on icon "button" at bounding box center [271, 78] width 5 height 5
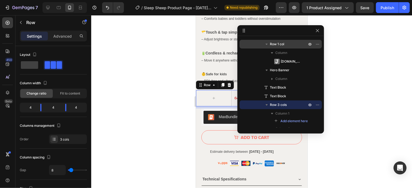
click at [281, 42] on span "Row 1 col" at bounding box center [277, 43] width 14 height 5
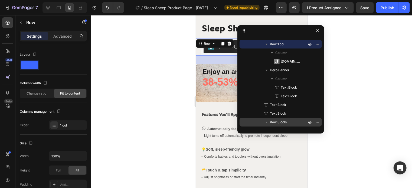
scroll to position [122, 0]
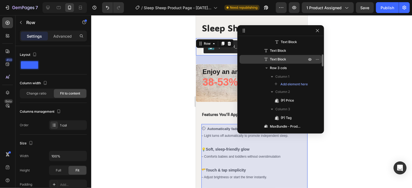
click at [287, 59] on p "Text Block" at bounding box center [282, 59] width 38 height 5
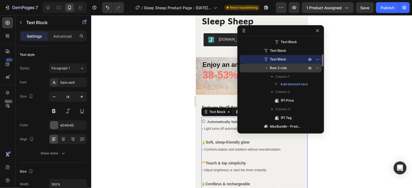
scroll to position [246, 0]
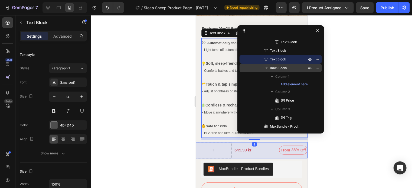
click at [287, 66] on p "Row 3 cols" at bounding box center [289, 67] width 38 height 5
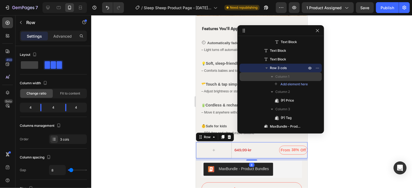
click at [288, 77] on span "Column 1" at bounding box center [282, 76] width 14 height 5
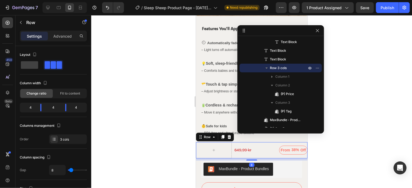
click at [274, 77] on icon "button" at bounding box center [271, 76] width 5 height 5
click at [272, 76] on icon "button" at bounding box center [272, 76] width 2 height 1
click at [279, 76] on span "Column 1" at bounding box center [282, 76] width 14 height 5
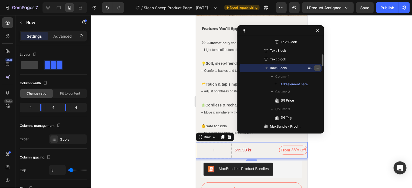
click at [316, 69] on icon "button" at bounding box center [317, 68] width 4 height 4
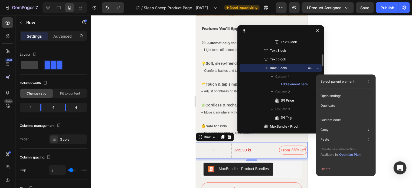
click at [264, 65] on icon "button" at bounding box center [266, 67] width 5 height 5
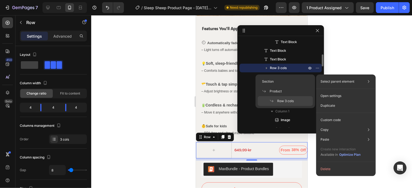
click at [299, 66] on p "Row 3 cols" at bounding box center [289, 67] width 38 height 5
click at [367, 80] on icon at bounding box center [368, 81] width 5 height 5
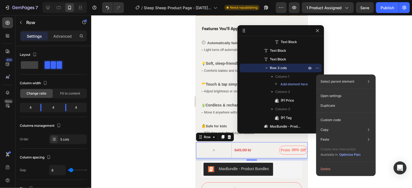
click at [277, 27] on div at bounding box center [280, 30] width 87 height 11
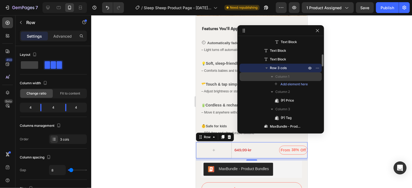
click at [284, 76] on span "Column 1" at bounding box center [282, 76] width 14 height 5
click at [283, 74] on span "Column 1" at bounding box center [282, 76] width 14 height 5
click at [282, 67] on span "Row 3 cols" at bounding box center [278, 67] width 17 height 5
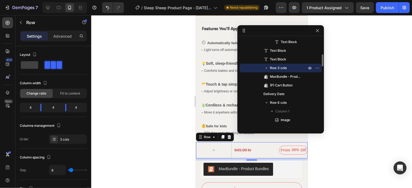
click at [282, 67] on span "Row 3 cols" at bounding box center [278, 67] width 17 height 5
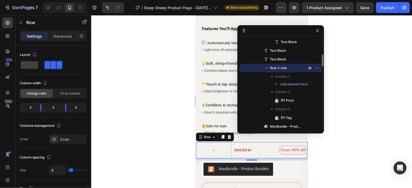
click at [278, 67] on span "Row 3 cols" at bounding box center [278, 67] width 17 height 5
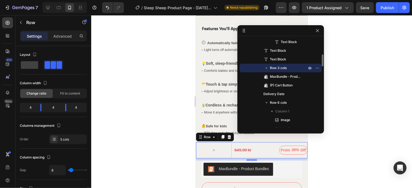
click at [284, 67] on span "Row 3 cols" at bounding box center [278, 67] width 17 height 5
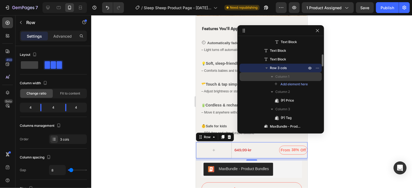
click at [272, 76] on icon "button" at bounding box center [272, 76] width 2 height 1
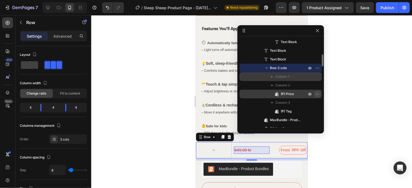
click at [318, 93] on icon "button" at bounding box center [317, 94] width 4 height 4
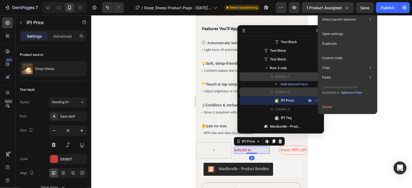
click at [287, 93] on span "Column 2" at bounding box center [282, 91] width 15 height 5
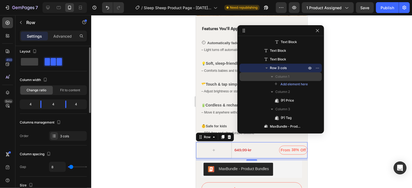
scroll to position [0, 0]
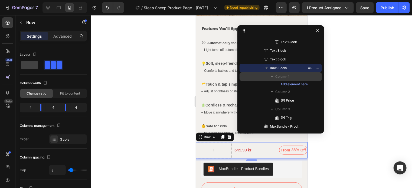
click at [50, 40] on div "Settings Advanced" at bounding box center [53, 36] width 67 height 11
click at [58, 37] on p "Advanced" at bounding box center [62, 36] width 18 height 6
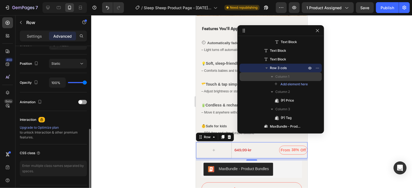
scroll to position [203, 0]
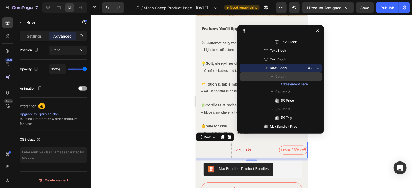
click at [161, 89] on div at bounding box center [251, 101] width 321 height 173
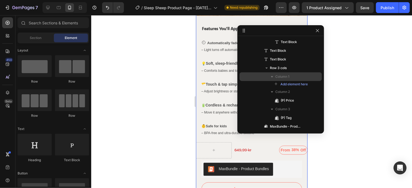
click at [174, 75] on div at bounding box center [251, 101] width 321 height 173
click at [320, 31] on button "button" at bounding box center [317, 30] width 6 height 6
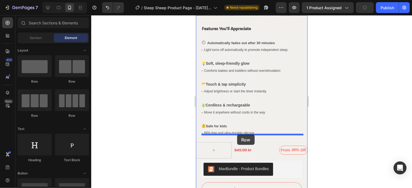
drag, startPoint x: 262, startPoint y: 103, endPoint x: 237, endPoint y: 134, distance: 40.1
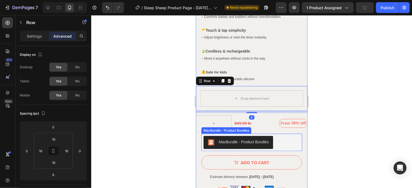
scroll to position [300, 0]
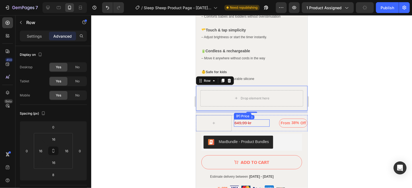
click at [239, 115] on div "649,99 kr (P) Price (P) Price" at bounding box center [251, 123] width 36 height 16
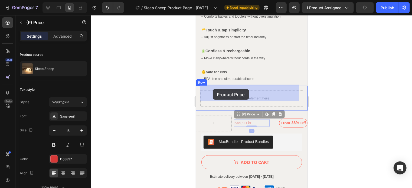
drag, startPoint x: 237, startPoint y: 108, endPoint x: 212, endPoint y: 89, distance: 31.2
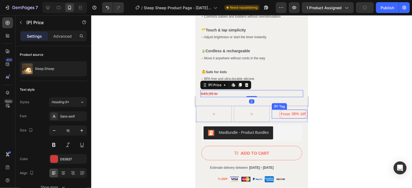
click at [272, 109] on div "From 38% Off" at bounding box center [289, 113] width 36 height 9
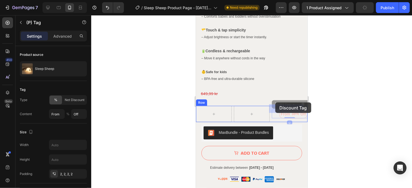
drag, startPoint x: 272, startPoint y: 100, endPoint x: 274, endPoint y: 103, distance: 3.5
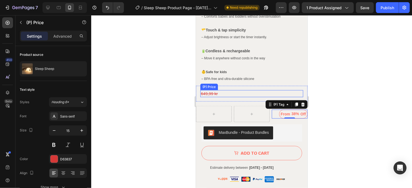
click at [223, 90] on div "649,99 kr" at bounding box center [251, 93] width 103 height 7
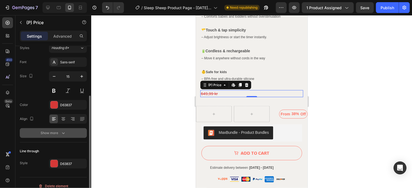
scroll to position [60, 0]
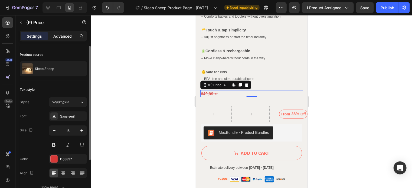
click at [57, 34] on p "Advanced" at bounding box center [62, 36] width 18 height 6
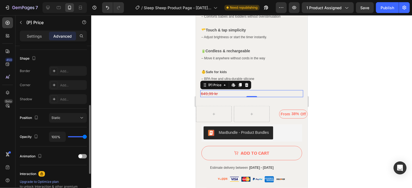
scroll to position [27, 0]
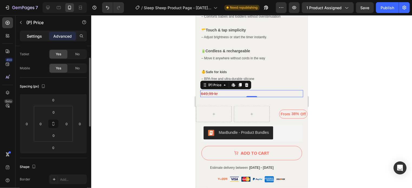
click at [41, 34] on p "Settings" at bounding box center [34, 36] width 15 height 6
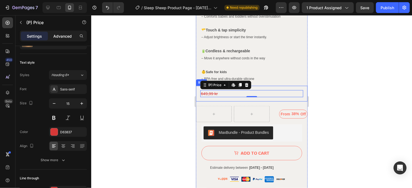
click at [64, 35] on p "Advanced" at bounding box center [62, 36] width 18 height 6
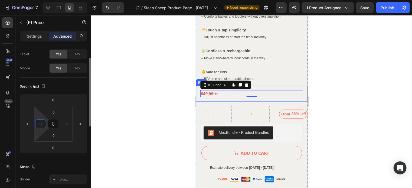
click at [44, 125] on input "0" at bounding box center [41, 124] width 8 height 8
type input "20"
click at [69, 126] on input "0" at bounding box center [66, 124] width 8 height 8
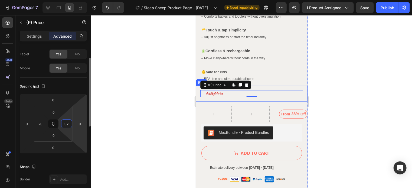
type input "020"
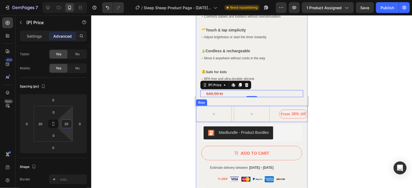
click at [165, 99] on div at bounding box center [251, 101] width 321 height 173
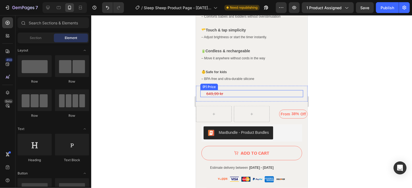
click at [221, 90] on div "649,99 kr" at bounding box center [251, 93] width 92 height 7
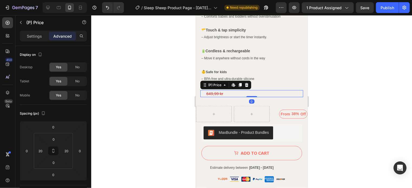
click at [352, 83] on div at bounding box center [251, 101] width 321 height 173
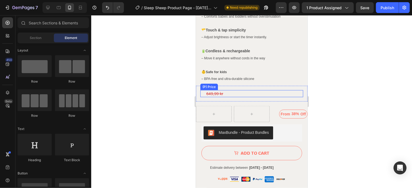
click at [202, 90] on div "649,99 kr (P) Price (P) Price" at bounding box center [251, 93] width 103 height 7
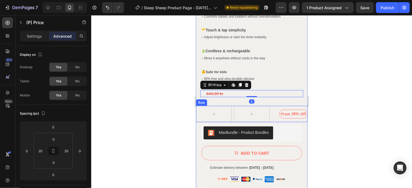
type input "0"
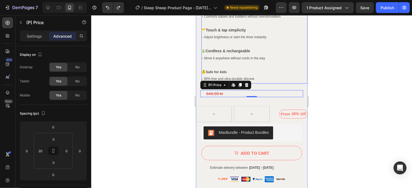
type input "0"
click at [342, 83] on div at bounding box center [251, 101] width 321 height 173
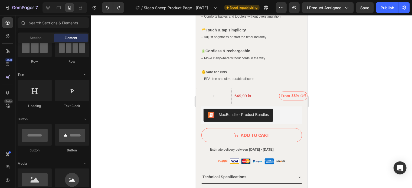
scroll to position [0, 0]
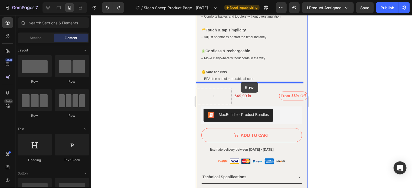
drag, startPoint x: 263, startPoint y: 81, endPoint x: 240, endPoint y: 82, distance: 22.7
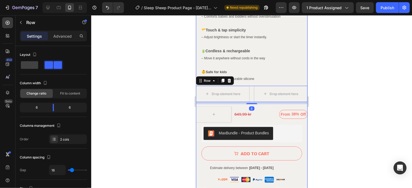
click at [238, 110] on div "649,99 kr" at bounding box center [251, 113] width 36 height 7
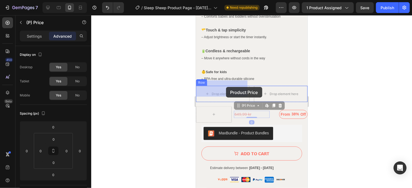
drag, startPoint x: 236, startPoint y: 99, endPoint x: 226, endPoint y: 86, distance: 16.2
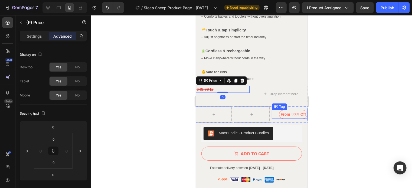
click at [272, 110] on div "From 38% Off" at bounding box center [289, 114] width 36 height 9
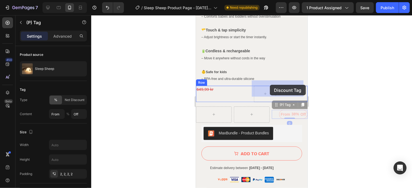
drag, startPoint x: 271, startPoint y: 100, endPoint x: 269, endPoint y: 84, distance: 15.3
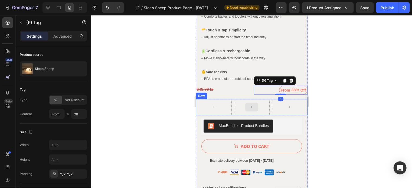
click at [234, 106] on div at bounding box center [251, 107] width 36 height 16
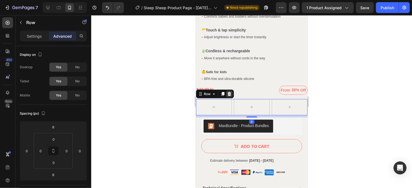
click at [228, 91] on icon at bounding box center [229, 93] width 4 height 4
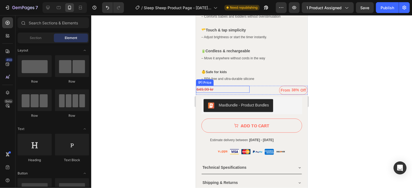
click at [216, 85] on div "649,99 kr" at bounding box center [223, 88] width 54 height 7
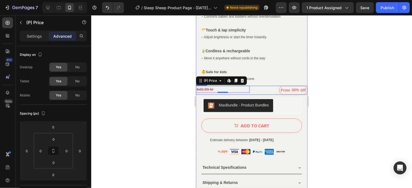
click at [251, 86] on div "649,99 kr (P) Price Edit content in Shopify 0 (P) Price Edit content in Shopify…" at bounding box center [251, 89] width 111 height 9
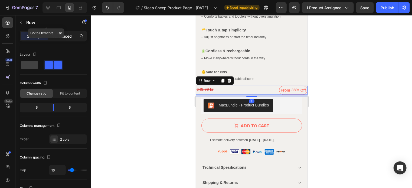
click at [64, 36] on p "Advanced" at bounding box center [62, 36] width 18 height 6
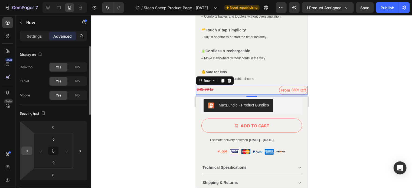
click at [28, 151] on input "0" at bounding box center [27, 151] width 8 height 8
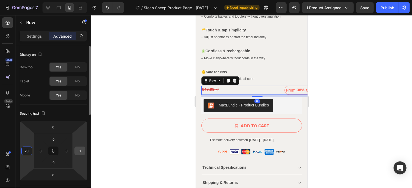
type input "20"
click at [79, 153] on input "0" at bounding box center [80, 151] width 8 height 8
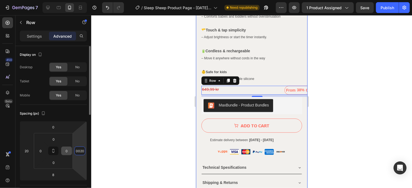
drag, startPoint x: 81, startPoint y: 150, endPoint x: 71, endPoint y: 150, distance: 10.3
click at [71, 150] on div "0 20 8 0020 0 0 0 0" at bounding box center [53, 151] width 67 height 60
type input "20"
click at [135, 132] on div at bounding box center [251, 101] width 321 height 173
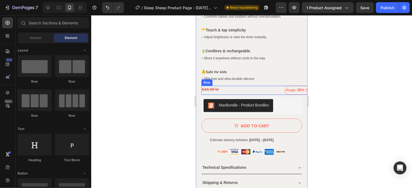
click at [253, 86] on div "649,99 kr (P) Price (P) Price From 38% Off (P) Tag Row" at bounding box center [256, 89] width 111 height 9
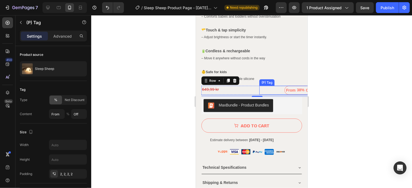
click at [298, 86] on div "38%" at bounding box center [300, 89] width 9 height 7
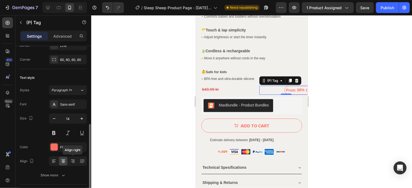
scroll to position [225, 0]
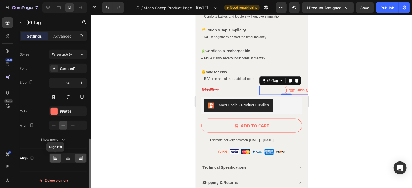
click at [54, 156] on icon at bounding box center [55, 156] width 3 height 1
click at [63, 157] on div at bounding box center [68, 158] width 12 height 9
click at [157, 108] on div at bounding box center [251, 101] width 321 height 173
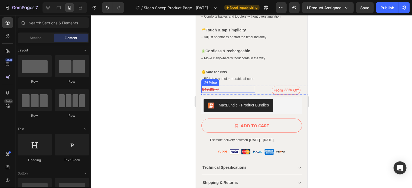
click at [208, 85] on div "649,99 kr" at bounding box center [228, 88] width 54 height 7
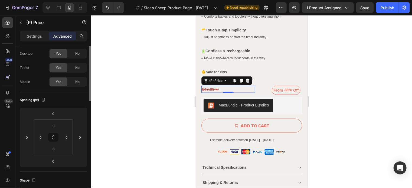
scroll to position [0, 0]
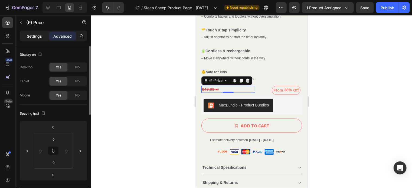
click at [36, 34] on p "Settings" at bounding box center [34, 36] width 15 height 6
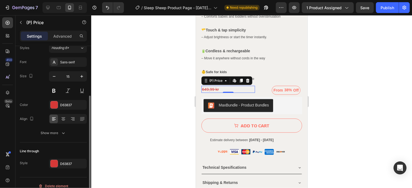
scroll to position [60, 0]
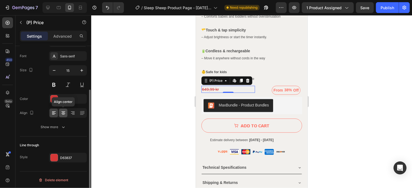
click at [64, 112] on icon at bounding box center [63, 112] width 5 height 5
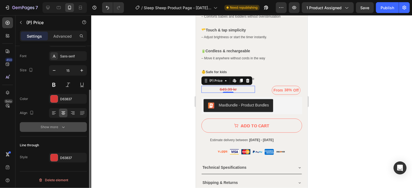
click at [60, 126] on div "Show more" at bounding box center [53, 126] width 25 height 5
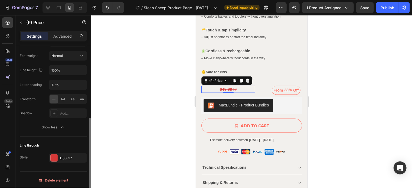
scroll to position [0, 0]
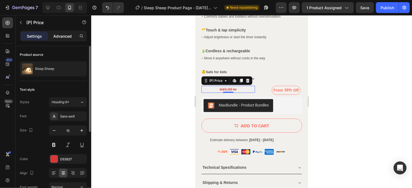
click at [64, 36] on p "Advanced" at bounding box center [62, 36] width 18 height 6
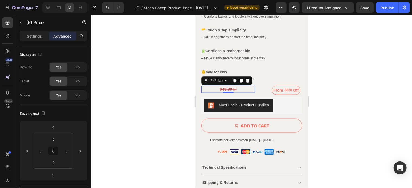
click at [241, 85] on div "649,99 kr" at bounding box center [228, 88] width 54 height 7
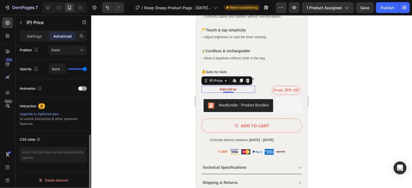
scroll to position [95, 0]
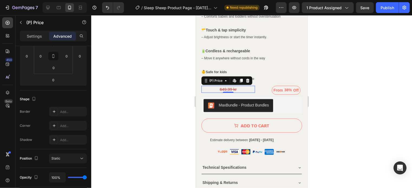
click at [31, 39] on div "Settings" at bounding box center [34, 36] width 27 height 9
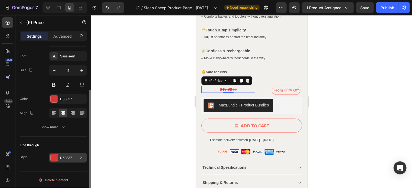
click at [61, 156] on div "D63837" at bounding box center [68, 157] width 16 height 5
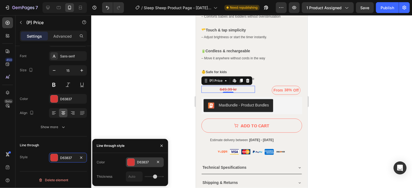
click at [134, 164] on div at bounding box center [130, 162] width 7 height 7
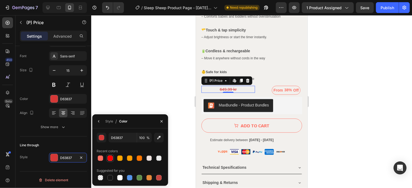
click at [109, 157] on div at bounding box center [109, 157] width 5 height 5
type input "FF0000"
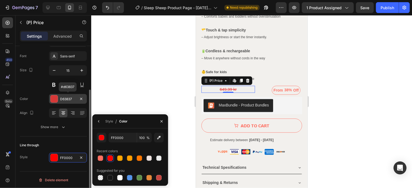
click at [68, 99] on div "D63837" at bounding box center [68, 99] width 16 height 5
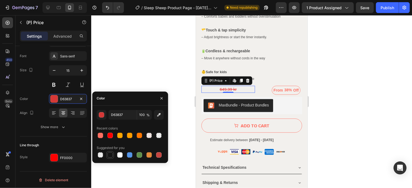
click at [109, 154] on div at bounding box center [109, 154] width 5 height 5
type input "151515"
click at [127, 70] on div at bounding box center [251, 101] width 321 height 173
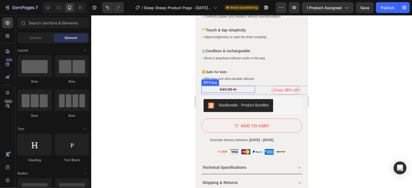
click at [229, 85] on div "649,99 kr" at bounding box center [228, 88] width 54 height 7
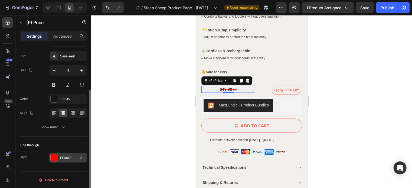
click at [63, 160] on div "FF0000" at bounding box center [68, 158] width 38 height 10
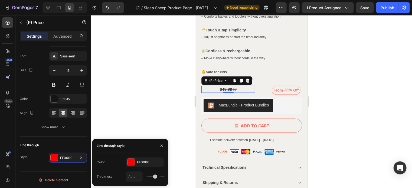
click at [157, 177] on div at bounding box center [145, 176] width 38 height 10
drag, startPoint x: 152, startPoint y: 177, endPoint x: 133, endPoint y: 178, distance: 18.9
click at [138, 179] on div at bounding box center [145, 176] width 38 height 10
click at [133, 177] on input "text" at bounding box center [134, 177] width 16 height 10
type input "2"
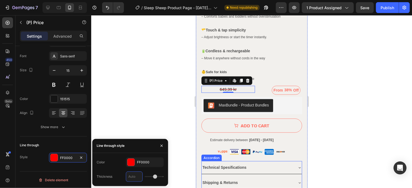
type input "2"
click at [146, 84] on div at bounding box center [251, 101] width 321 height 173
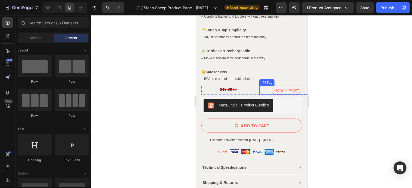
click at [274, 86] on div "From" at bounding box center [277, 89] width 11 height 7
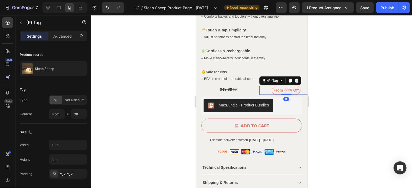
click at [262, 85] on div "From 38% Off" at bounding box center [286, 89] width 54 height 9
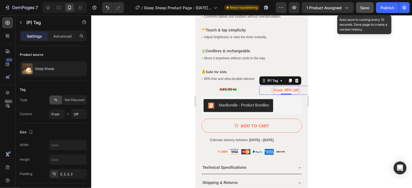
click at [367, 7] on span "Save" at bounding box center [364, 7] width 9 height 5
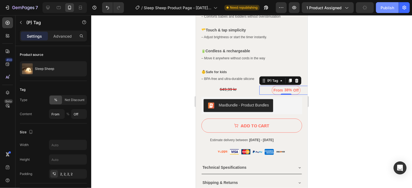
click at [383, 8] on div "Publish" at bounding box center [387, 8] width 14 height 6
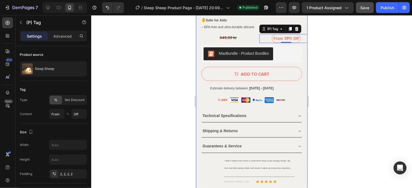
scroll to position [408, 0]
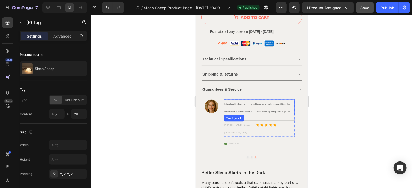
click at [248, 105] on span "I didn’t realize how much a small timer lamp could change things. My son now fa…" at bounding box center [257, 108] width 66 height 10
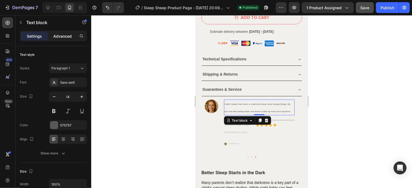
click at [69, 37] on p "Advanced" at bounding box center [62, 36] width 18 height 6
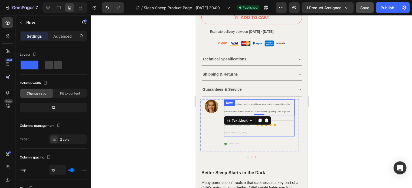
click at [287, 112] on div "I didn’t realize how much a small timer lamp could change things. My son now fa…" at bounding box center [258, 117] width 71 height 37
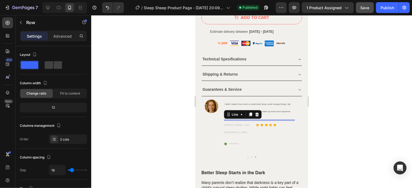
click at [281, 120] on div at bounding box center [258, 120] width 71 height 1
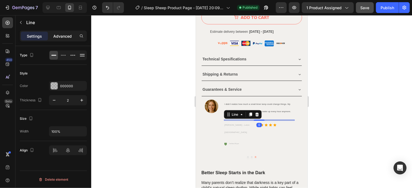
click at [63, 32] on div "Advanced" at bounding box center [62, 36] width 27 height 9
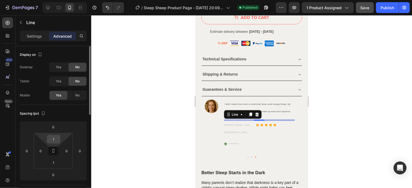
click at [55, 138] on input "1" at bounding box center [53, 139] width 11 height 8
type input "0"
click at [53, 162] on input "1" at bounding box center [53, 162] width 11 height 8
type input "0"
click at [80, 114] on div "Spacing (px)" at bounding box center [53, 113] width 67 height 9
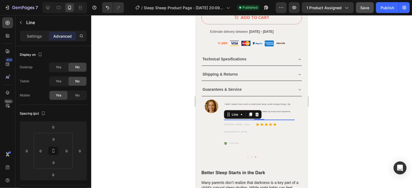
drag, startPoint x: 346, startPoint y: 102, endPoint x: 330, endPoint y: 103, distance: 16.0
click at [346, 102] on div at bounding box center [251, 101] width 321 height 173
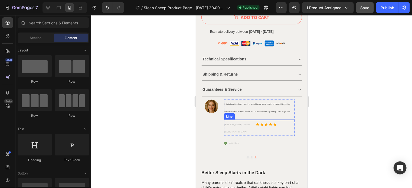
click at [287, 119] on div at bounding box center [258, 119] width 71 height 1
click at [254, 107] on p "I didn’t realize how much a small timer lamp could change things. My son now fa…" at bounding box center [259, 107] width 70 height 15
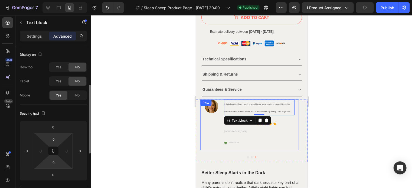
scroll to position [27, 0]
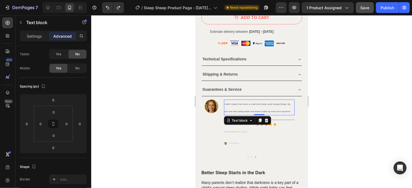
click at [328, 101] on div at bounding box center [251, 101] width 321 height 173
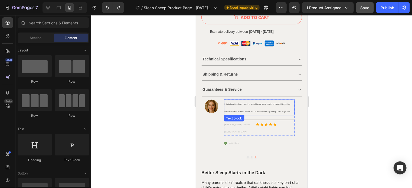
click at [281, 107] on p "I didn’t realize how much a small timer lamp could change things. My son now fa…" at bounding box center [259, 107] width 70 height 15
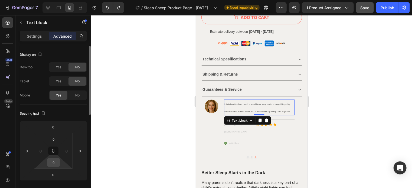
click at [52, 164] on input "0" at bounding box center [53, 162] width 11 height 8
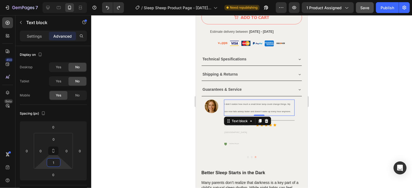
type input "0"
click at [341, 108] on div at bounding box center [251, 101] width 321 height 173
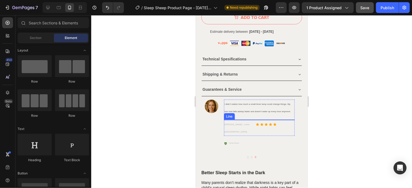
click at [290, 119] on div at bounding box center [258, 119] width 71 height 1
click at [235, 123] on span "[PERSON_NAME] - Luton [GEOGRAPHIC_DATA]" at bounding box center [236, 128] width 25 height 10
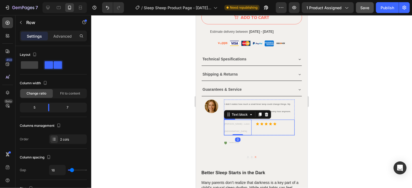
click at [253, 120] on div "[PERSON_NAME] - Luton England Text block 0 Icon Icon Icon Icon Icon Icon List R…" at bounding box center [258, 127] width 71 height 16
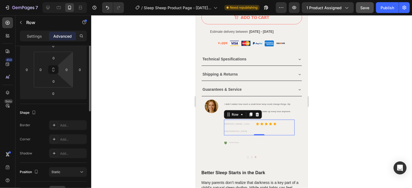
scroll to position [54, 0]
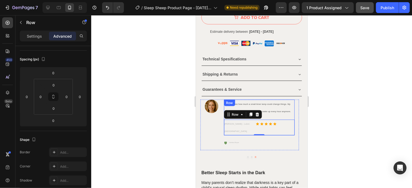
click at [292, 110] on div "I didn’t realize how much a small timer lamp could change things. My son now fa…" at bounding box center [258, 117] width 71 height 36
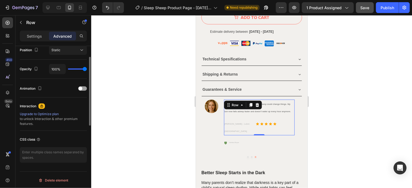
scroll to position [0, 0]
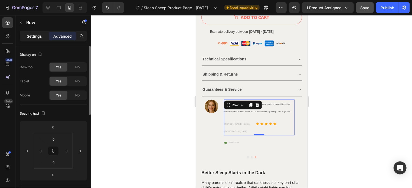
click at [38, 37] on p "Settings" at bounding box center [34, 36] width 15 height 6
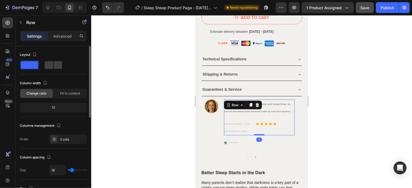
scroll to position [27, 0]
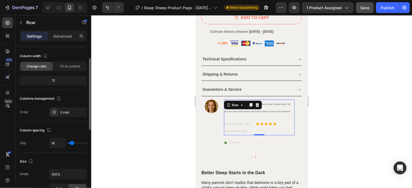
type input "13"
type input "11"
type input "8"
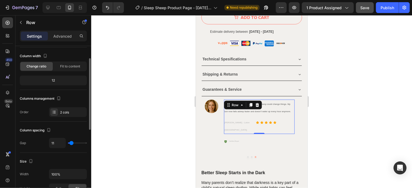
type input "8"
type input "6"
type input "2"
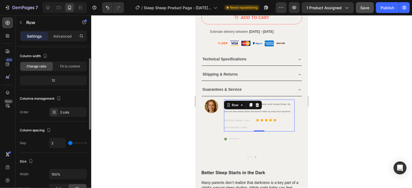
type input "0"
drag, startPoint x: 72, startPoint y: 143, endPoint x: 65, endPoint y: 144, distance: 6.8
type input "0"
click at [68, 143] on input "range" at bounding box center [77, 142] width 19 height 1
click at [363, 117] on div at bounding box center [251, 101] width 321 height 173
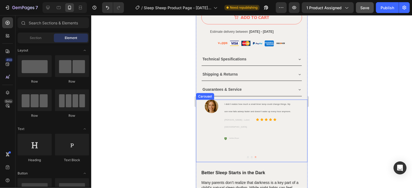
click at [251, 156] on button "Dot" at bounding box center [252, 157] width 2 height 2
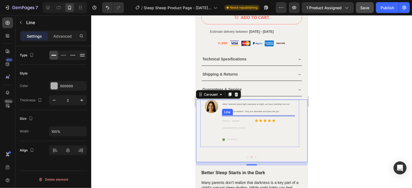
click at [246, 115] on div at bounding box center [258, 115] width 73 height 1
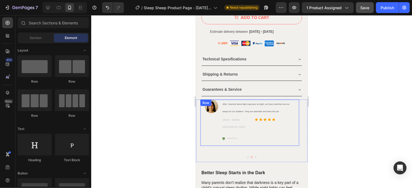
click at [295, 103] on div "Image After I learned about light exposure at night, we have switched out our l…" at bounding box center [249, 122] width 99 height 47
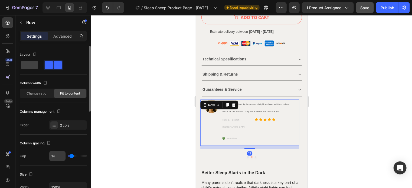
click at [55, 155] on input "14" at bounding box center [57, 156] width 16 height 10
type input "0"
drag, startPoint x: 72, startPoint y: 157, endPoint x: 61, endPoint y: 158, distance: 10.9
type input "0"
click at [68, 156] on input "range" at bounding box center [77, 155] width 19 height 1
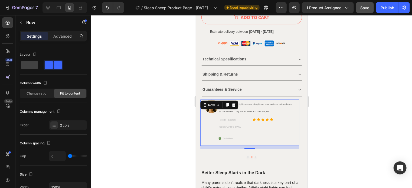
type input "14"
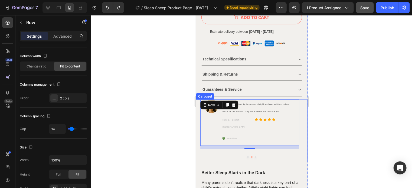
click at [254, 156] on button "Dot" at bounding box center [255, 157] width 2 height 2
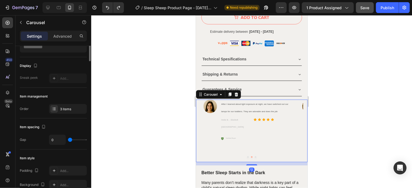
scroll to position [0, 0]
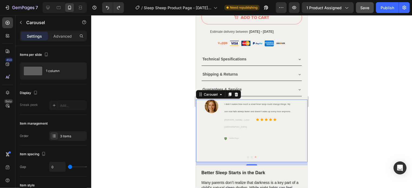
click at [247, 156] on button "Dot" at bounding box center [248, 157] width 2 height 2
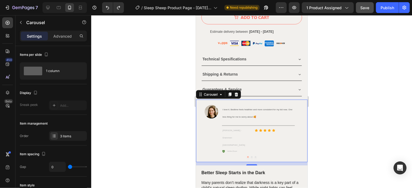
click at [254, 156] on button "Dot" at bounding box center [255, 157] width 2 height 2
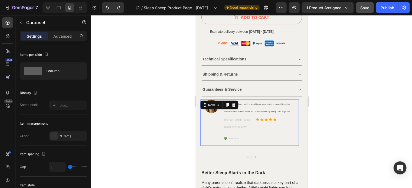
click at [250, 118] on div "I didn’t realize how much a small timer lamp could change things. My son now fa…" at bounding box center [258, 122] width 71 height 47
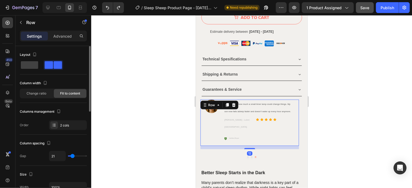
scroll to position [27, 0]
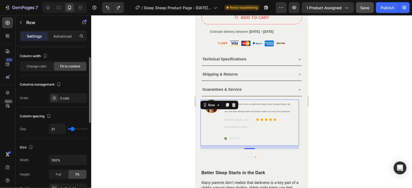
type input "25"
type input "22"
type input "20"
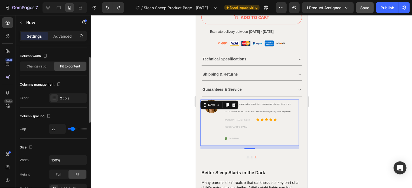
type input "20"
type input "16"
type input "25"
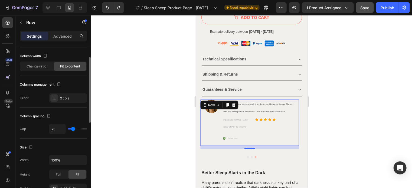
type input "27"
type input "25"
type input "22"
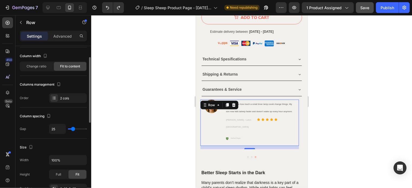
type input "22"
type input "16"
type input "15"
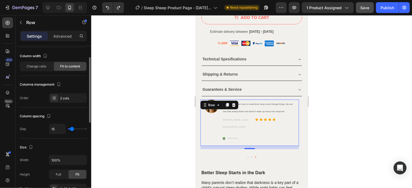
click at [72, 128] on input "range" at bounding box center [77, 128] width 19 height 1
type input "21"
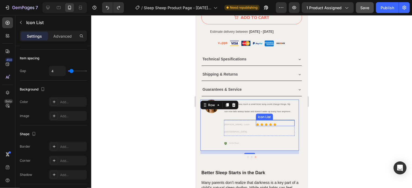
click at [281, 120] on div "Icon Icon Icon Icon Icon Icon List" at bounding box center [274, 123] width 39 height 6
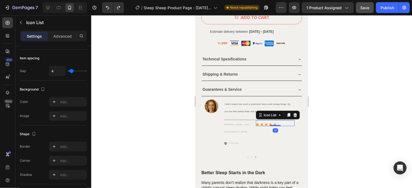
scroll to position [0, 0]
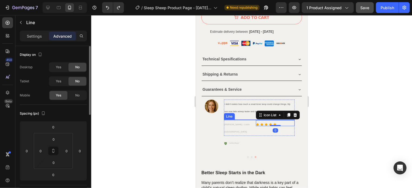
click at [280, 119] on div at bounding box center [258, 119] width 71 height 1
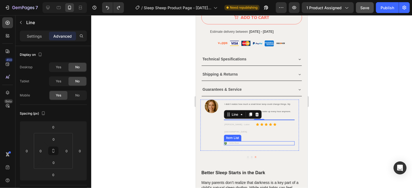
click at [256, 141] on div "Verified Buyer" at bounding box center [258, 143] width 71 height 4
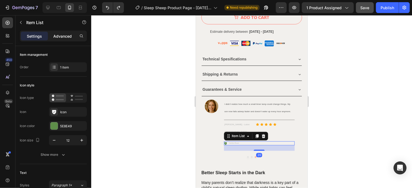
click at [60, 39] on div "Advanced" at bounding box center [62, 36] width 27 height 9
type input "100%"
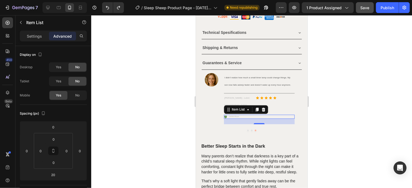
scroll to position [408, 0]
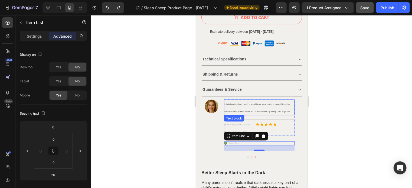
click at [293, 106] on p "I didn’t realize how much a small timer lamp could change things. My son now fa…" at bounding box center [259, 107] width 70 height 15
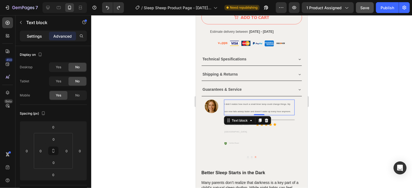
click at [41, 36] on p "Settings" at bounding box center [34, 36] width 15 height 6
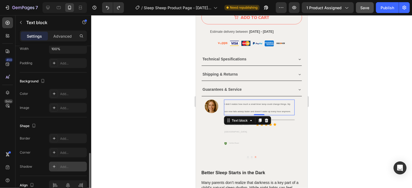
scroll to position [162, 0]
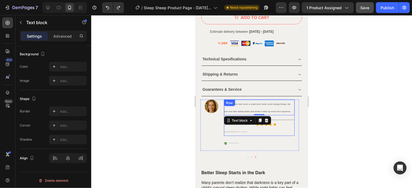
click at [293, 110] on div "I didn’t realize how much a small timer lamp could change things. My son now fa…" at bounding box center [258, 117] width 71 height 37
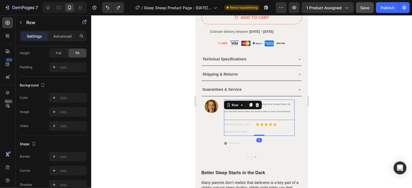
scroll to position [0, 0]
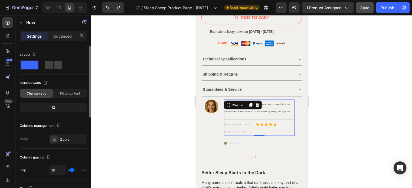
type input "15"
type input "13"
type input "9"
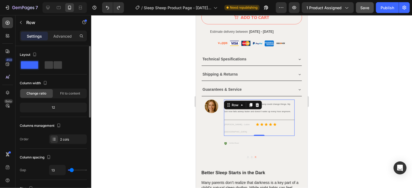
type input "9"
type input "8"
type input "6"
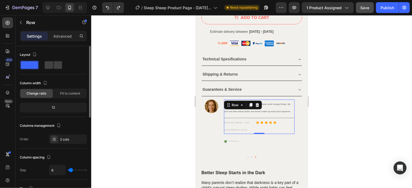
type input "4"
type input "2"
type input "0"
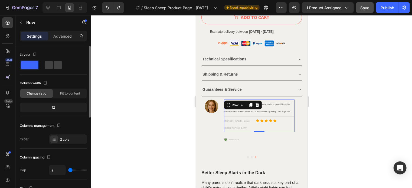
type input "0"
type input "2"
type input "6"
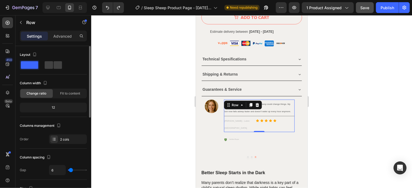
type input "8"
type input "11"
type input "16"
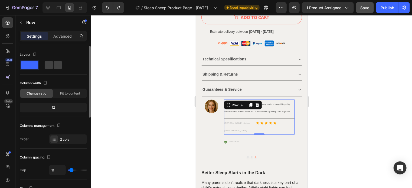
type input "16"
type input "18"
type input "20"
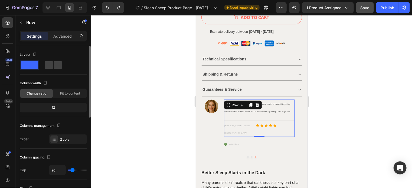
type input "18"
type input "20"
type input "25"
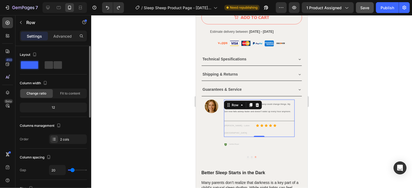
type input "25"
type input "29"
type input "31"
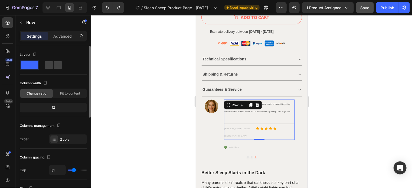
type input "0"
drag, startPoint x: 72, startPoint y: 168, endPoint x: 65, endPoint y: 171, distance: 7.5
type input "0"
click at [68, 170] on input "range" at bounding box center [77, 169] width 19 height 1
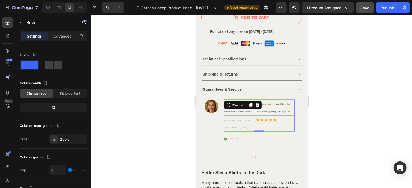
click at [329, 103] on div at bounding box center [251, 101] width 321 height 173
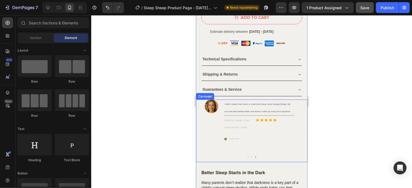
click at [251, 156] on button "Dot" at bounding box center [252, 157] width 2 height 2
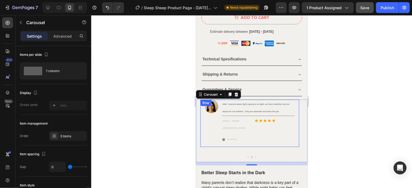
click at [295, 101] on div "Image After I learned about light exposure at night, we have switched out our l…" at bounding box center [249, 123] width 99 height 48
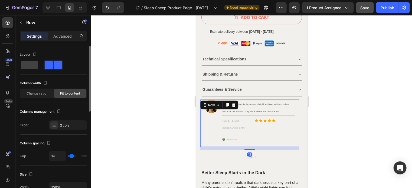
type input "18"
type input "15"
type input "11"
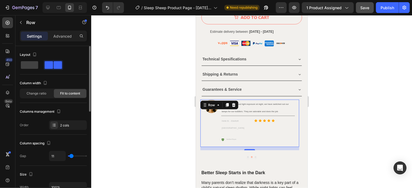
click at [71, 155] on input "range" at bounding box center [77, 155] width 19 height 1
type input "14"
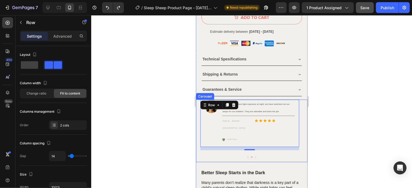
click at [254, 156] on button "Dot" at bounding box center [255, 157] width 2 height 2
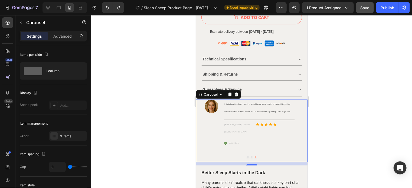
click at [250, 156] on div at bounding box center [251, 157] width 111 height 2
click at [251, 156] on button "Dot" at bounding box center [252, 157] width 2 height 2
click at [299, 105] on div "Image I love it. Bedtime feels healthier and more consistent for my kid now. On…" at bounding box center [251, 130] width 111 height 62
click at [247, 156] on div at bounding box center [251, 157] width 111 height 2
click at [247, 156] on button "Dot" at bounding box center [248, 157] width 2 height 2
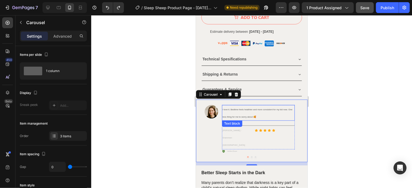
click at [232, 105] on p "I love it. Bedtime feels healthier and more consistent for my kid now. One less…" at bounding box center [258, 112] width 72 height 15
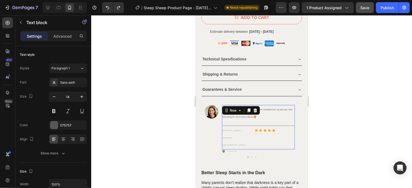
click at [292, 115] on div "I love it. Bedtime feels healthier and more consistent for my kid now. One less…" at bounding box center [258, 127] width 73 height 44
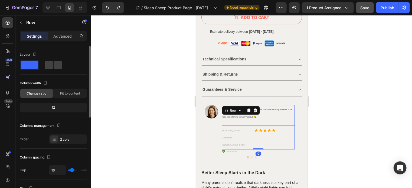
type input "11"
type input "0"
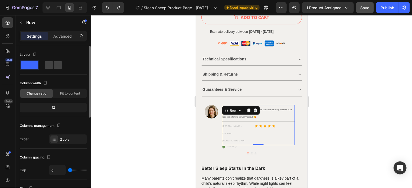
drag, startPoint x: 71, startPoint y: 170, endPoint x: 87, endPoint y: 166, distance: 15.6
type input "0"
click at [68, 169] on input "range" at bounding box center [77, 169] width 19 height 1
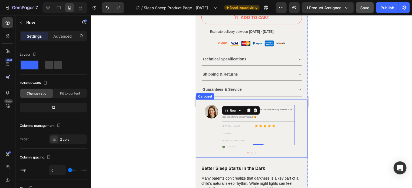
click at [315, 107] on div at bounding box center [251, 101] width 321 height 173
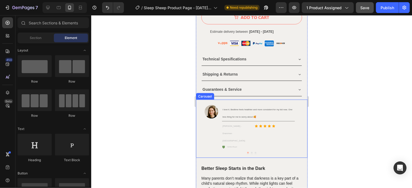
click at [254, 152] on button "Dot" at bounding box center [255, 153] width 2 height 2
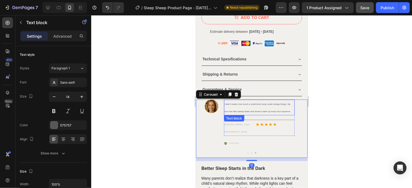
click at [293, 106] on p "I didn’t realize how much a small timer lamp could change things. My son now fa…" at bounding box center [259, 107] width 70 height 15
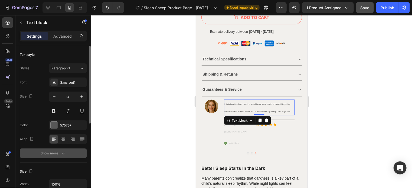
click at [62, 154] on icon "button" at bounding box center [63, 152] width 5 height 5
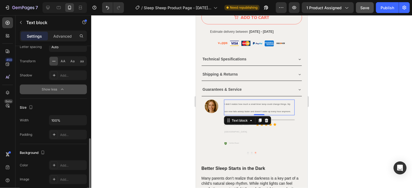
scroll to position [108, 0]
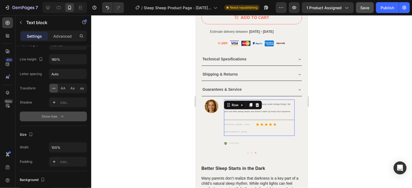
click at [294, 109] on div "I didn’t realize how much a small timer lamp could change things. My son now fa…" at bounding box center [258, 117] width 71 height 37
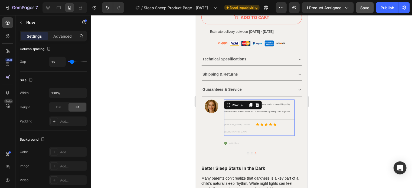
scroll to position [0, 0]
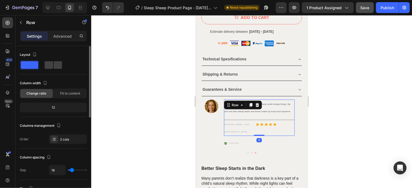
type input "2"
type input "0"
drag, startPoint x: 70, startPoint y: 170, endPoint x: 62, endPoint y: 171, distance: 8.4
type input "0"
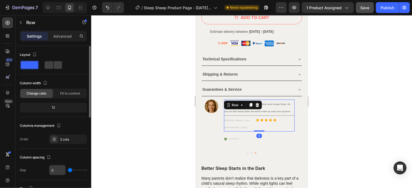
click at [68, 170] on input "range" at bounding box center [77, 169] width 19 height 1
click at [366, 10] on button "Save" at bounding box center [365, 7] width 18 height 11
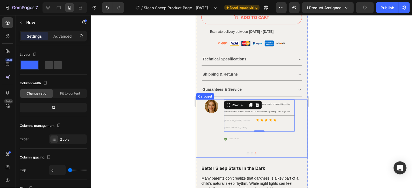
click at [251, 152] on button "Dot" at bounding box center [252, 153] width 2 height 2
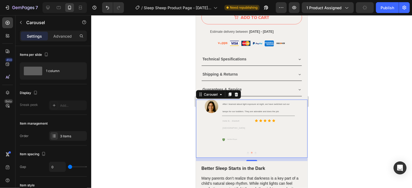
click at [247, 152] on button "Dot" at bounding box center [248, 153] width 2 height 2
click at [251, 152] on button "Dot" at bounding box center [252, 153] width 2 height 2
click at [247, 152] on div at bounding box center [251, 153] width 111 height 2
click at [254, 152] on button "Dot" at bounding box center [255, 153] width 2 height 2
click at [247, 152] on button "Dot" at bounding box center [248, 153] width 2 height 2
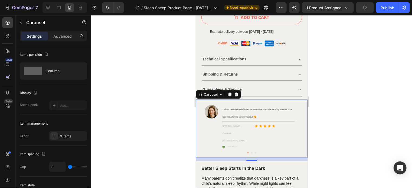
click at [251, 152] on button "Dot" at bounding box center [252, 153] width 2 height 2
click at [254, 152] on button "Dot" at bounding box center [255, 153] width 2 height 2
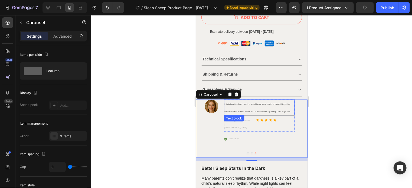
click at [294, 105] on p "I didn’t realize how much a small timer lamp could change things. My son now fa…" at bounding box center [259, 107] width 70 height 15
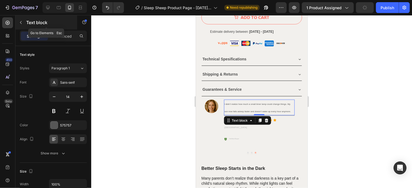
click at [21, 23] on icon "button" at bounding box center [21, 22] width 4 height 4
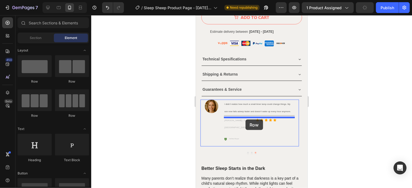
drag, startPoint x: 233, startPoint y: 81, endPoint x: 245, endPoint y: 119, distance: 40.1
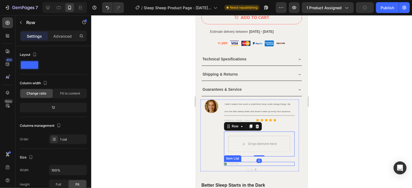
click at [246, 162] on div "Verified Buyer" at bounding box center [258, 164] width 71 height 4
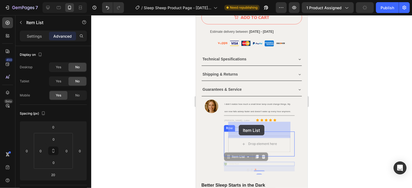
drag, startPoint x: 228, startPoint y: 143, endPoint x: 237, endPoint y: 124, distance: 20.4
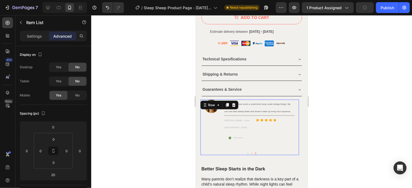
click at [220, 120] on div "Image I didn’t realize how much a small timer lamp could change things. My son …" at bounding box center [249, 127] width 99 height 56
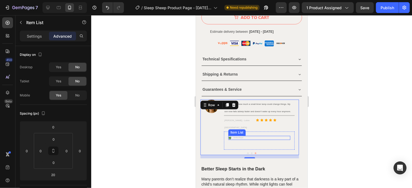
click at [250, 136] on div "Verified Buyer" at bounding box center [259, 138] width 62 height 4
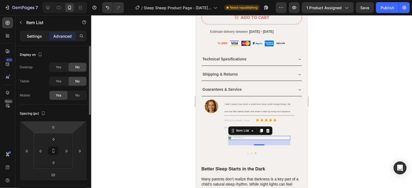
click at [38, 32] on div "Settings" at bounding box center [34, 36] width 27 height 9
type input "4"
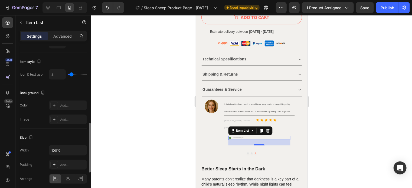
scroll to position [341, 0]
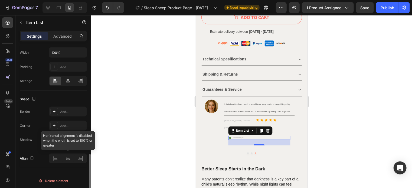
click at [55, 160] on div at bounding box center [68, 158] width 38 height 10
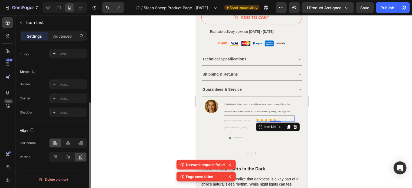
click at [288, 116] on div "Icon Icon Icon Icon Icon Icon List 0" at bounding box center [274, 119] width 39 height 6
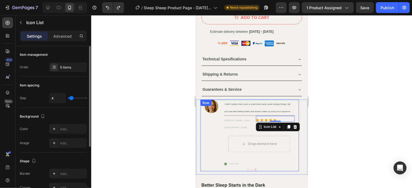
click at [224, 162] on div "Verified Buyer" at bounding box center [231, 164] width 16 height 4
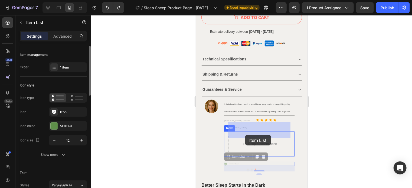
drag, startPoint x: 250, startPoint y: 148, endPoint x: 245, endPoint y: 134, distance: 15.2
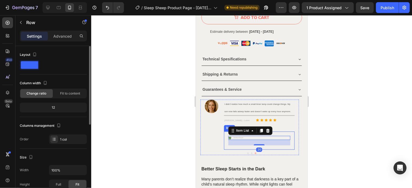
click at [227, 131] on div "Verified Buyer Item List 20 Row" at bounding box center [258, 140] width 71 height 18
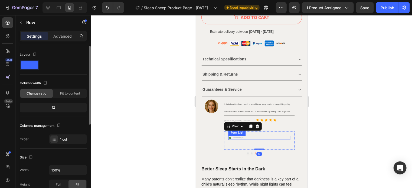
click at [258, 136] on div "Verified Buyer" at bounding box center [259, 138] width 62 height 4
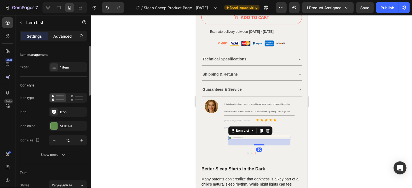
click at [65, 34] on p "Advanced" at bounding box center [62, 36] width 18 height 6
type input "100%"
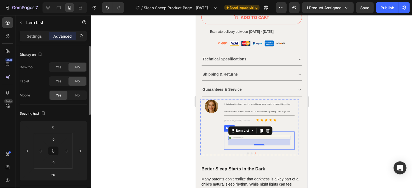
click at [292, 131] on div "Verified Buyer Item List 20 Row" at bounding box center [258, 140] width 71 height 18
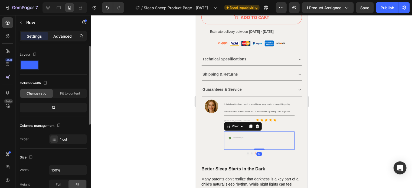
click at [51, 34] on div "Advanced" at bounding box center [62, 36] width 27 height 9
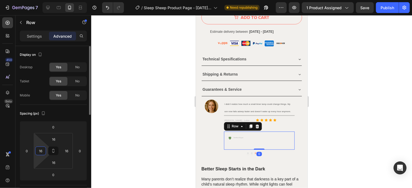
click at [42, 149] on input "16" at bounding box center [41, 151] width 8 height 8
type input "0"
click at [68, 149] on input "16" at bounding box center [66, 151] width 8 height 8
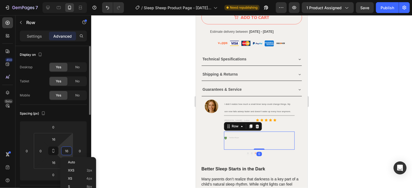
type input "0"
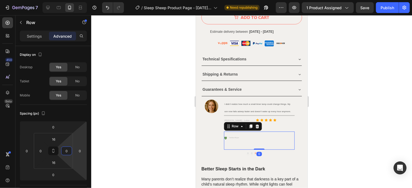
click at [210, 126] on div "Image" at bounding box center [211, 127] width 14 height 56
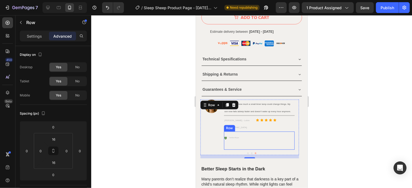
click at [258, 131] on div "Verified Buyer Item List Row" at bounding box center [258, 140] width 71 height 18
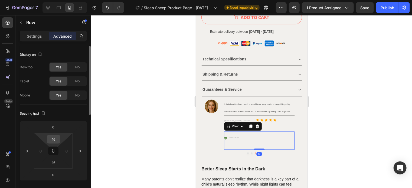
click at [55, 138] on input "16" at bounding box center [53, 139] width 11 height 8
type input "0"
click at [54, 162] on input "16" at bounding box center [53, 162] width 11 height 8
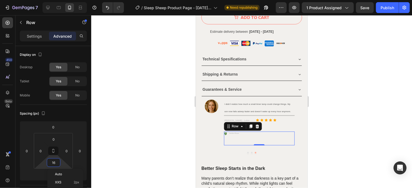
type input "0"
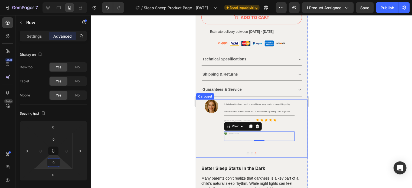
click at [328, 114] on div at bounding box center [251, 101] width 321 height 173
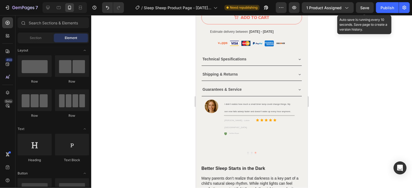
click at [366, 8] on span "Save" at bounding box center [364, 7] width 9 height 5
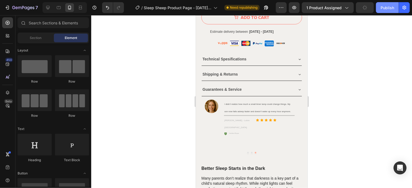
click at [380, 8] on button "Publish" at bounding box center [387, 7] width 23 height 11
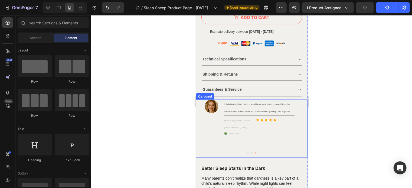
click at [251, 152] on button "Dot" at bounding box center [252, 153] width 2 height 2
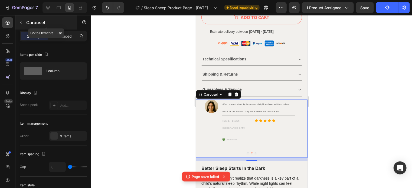
click at [22, 20] on button "button" at bounding box center [21, 22] width 9 height 9
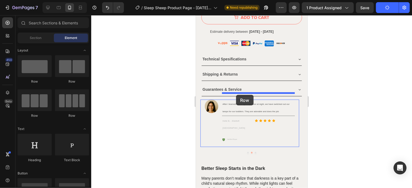
drag, startPoint x: 235, startPoint y: 83, endPoint x: 236, endPoint y: 94, distance: 11.9
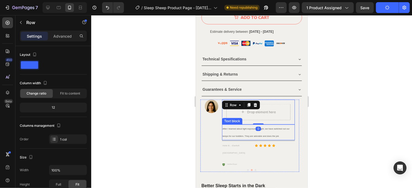
click at [226, 125] on p "After I learned about light exposure at night, we have switched out our lamps f…" at bounding box center [258, 132] width 72 height 15
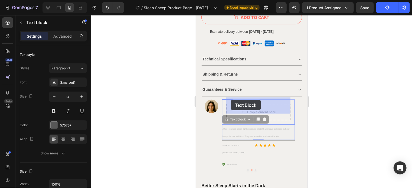
drag, startPoint x: 225, startPoint y: 114, endPoint x: 231, endPoint y: 100, distance: 14.8
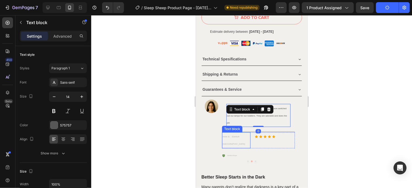
click at [223, 126] on div "Text block" at bounding box center [232, 129] width 20 height 6
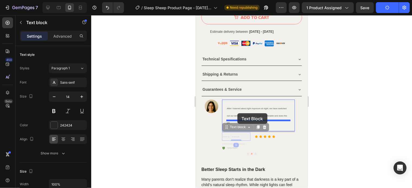
drag, startPoint x: 226, startPoint y: 120, endPoint x: 237, endPoint y: 113, distance: 13.4
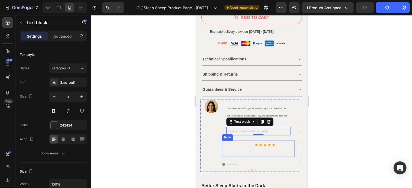
click at [252, 140] on div "Icon Icon Icon Icon Icon Icon List Row" at bounding box center [258, 148] width 73 height 16
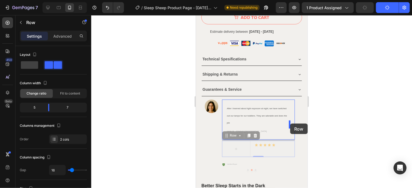
drag, startPoint x: 226, startPoint y: 127, endPoint x: 290, endPoint y: 123, distance: 64.3
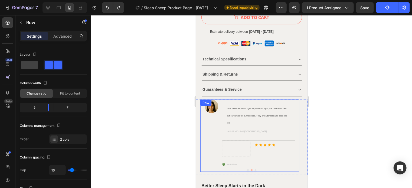
click at [211, 119] on div "Image" at bounding box center [211, 135] width 14 height 73
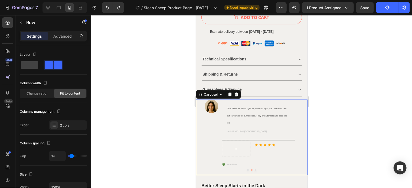
click at [254, 169] on button "Dot" at bounding box center [255, 170] width 2 height 2
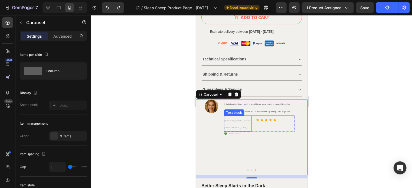
click at [249, 116] on p "[PERSON_NAME] - Luton [GEOGRAPHIC_DATA]" at bounding box center [237, 123] width 27 height 15
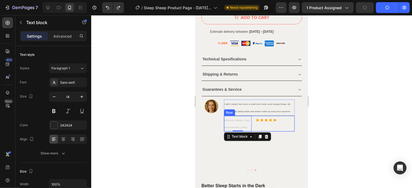
click at [253, 116] on div "[PERSON_NAME] - Luton England Text block 0 Icon Icon Icon Icon Icon Icon List R…" at bounding box center [258, 124] width 71 height 16
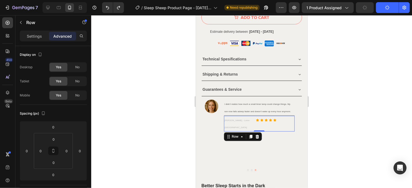
click at [38, 33] on p "Settings" at bounding box center [34, 36] width 15 height 6
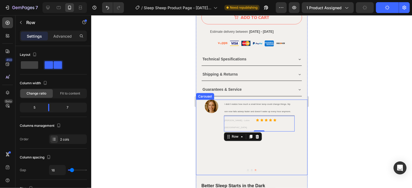
click at [249, 164] on div "Image I didn’t realize how much a small timer lamp could change things. My son …" at bounding box center [249, 137] width 99 height 76
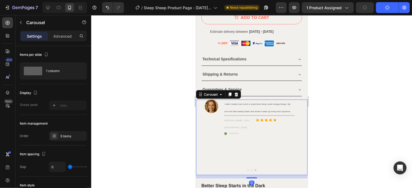
click at [251, 169] on button "Dot" at bounding box center [252, 170] width 2 height 2
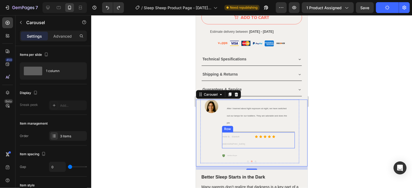
click at [252, 132] on div "Helle B. - Ebeltoft Denmark Text block Icon Icon Icon Icon Icon Icon List Row" at bounding box center [258, 140] width 73 height 16
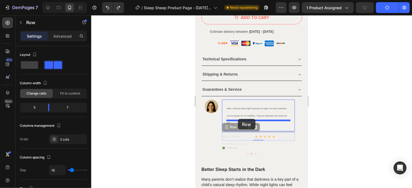
drag, startPoint x: 225, startPoint y: 119, endPoint x: 238, endPoint y: 118, distance: 12.7
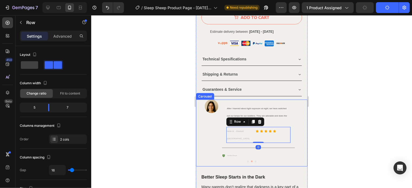
click at [333, 116] on div at bounding box center [251, 101] width 321 height 173
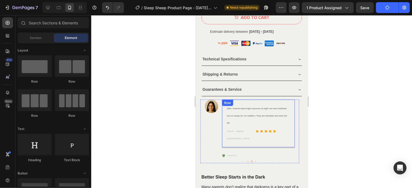
click at [292, 116] on div "After I learned about light exposure at night, we have switched out our lamps f…" at bounding box center [258, 123] width 73 height 48
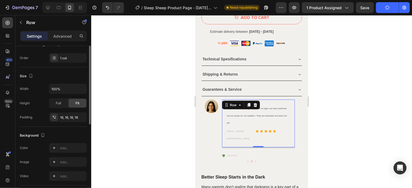
scroll to position [54, 0]
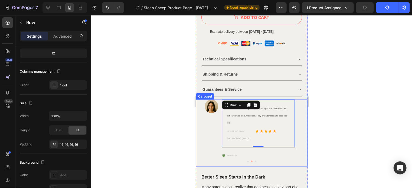
click at [253, 160] on div at bounding box center [251, 161] width 111 height 2
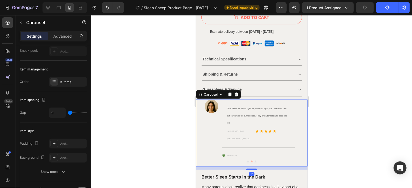
scroll to position [0, 0]
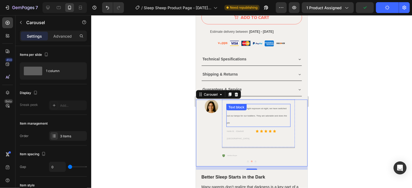
click at [288, 116] on p "After I learned about light exposure at night, we have switched out our lamps f…" at bounding box center [257, 115] width 63 height 22
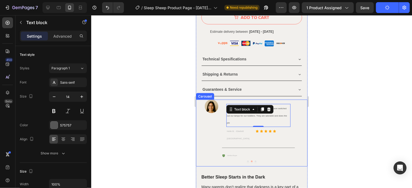
click at [254, 160] on button "Dot" at bounding box center [255, 161] width 2 height 2
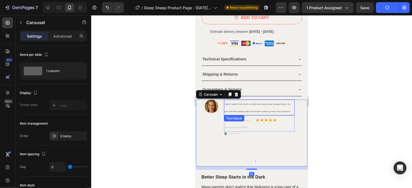
click at [294, 102] on p "I didn’t realize how much a small timer lamp could change things. My son now fa…" at bounding box center [259, 107] width 70 height 15
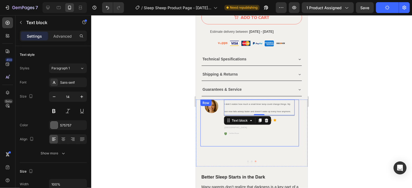
click at [295, 110] on div "Image I didn’t realize how much a small timer lamp could change things. My son …" at bounding box center [249, 122] width 99 height 47
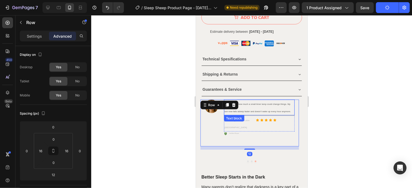
click at [292, 107] on p "I didn’t realize how much a small timer lamp could change things. My son now fa…" at bounding box center [259, 107] width 70 height 15
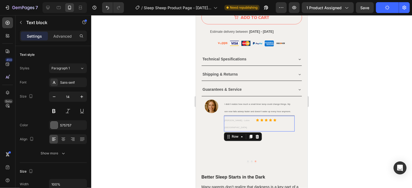
click at [293, 116] on div "Icon Icon Icon Icon Icon Icon List" at bounding box center [274, 124] width 39 height 16
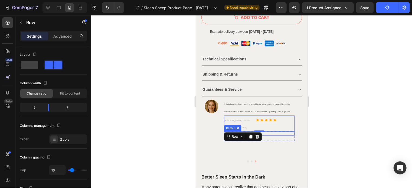
click at [290, 131] on div "Verified Buyer" at bounding box center [258, 133] width 71 height 4
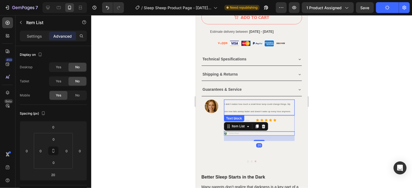
click at [294, 105] on p "I didn’t realize how much a small timer lamp could change things. My son now fa…" at bounding box center [259, 107] width 70 height 15
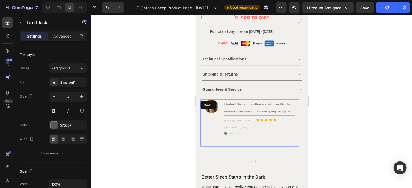
click at [222, 99] on div "Image I didn’t realize how much a small timer lamp could change things. My son …" at bounding box center [249, 122] width 99 height 47
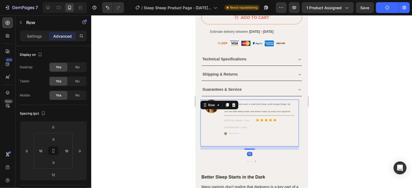
click at [296, 104] on div "Image I didn’t realize how much a small timer lamp could change things. My son …" at bounding box center [249, 122] width 99 height 47
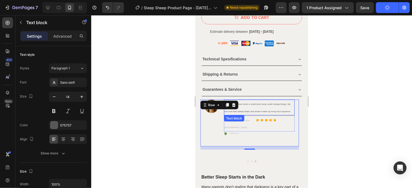
click at [292, 104] on p "I didn’t realize how much a small timer lamp could change things. My son now fa…" at bounding box center [259, 107] width 70 height 15
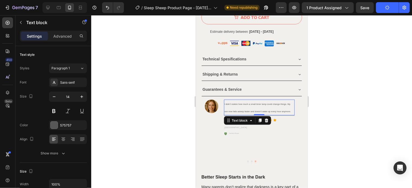
click at [352, 109] on div at bounding box center [251, 101] width 321 height 173
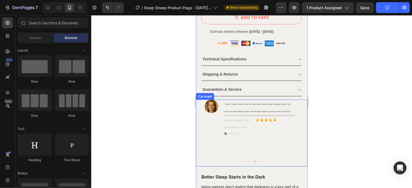
click at [251, 160] on button "Dot" at bounding box center [252, 161] width 2 height 2
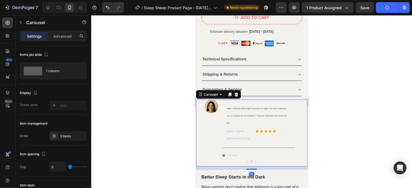
click at [254, 160] on button "Dot" at bounding box center [255, 161] width 2 height 2
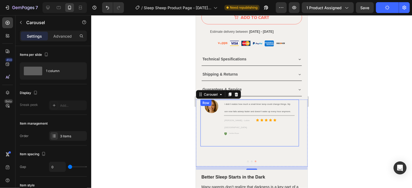
click at [221, 99] on div "Image I didn’t realize how much a small timer lamp could change things. My son …" at bounding box center [249, 122] width 99 height 47
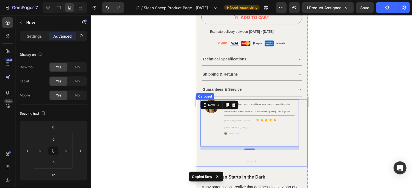
click at [251, 160] on button "Dot" at bounding box center [252, 161] width 2 height 2
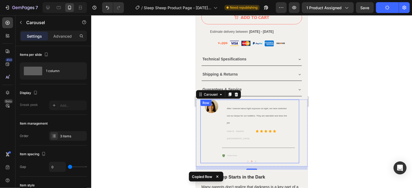
click at [211, 117] on div "Image" at bounding box center [211, 131] width 14 height 64
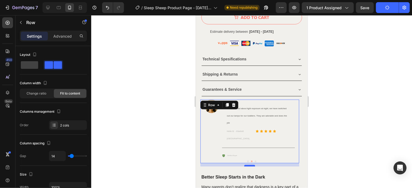
click at [248, 164] on div at bounding box center [249, 165] width 11 height 2
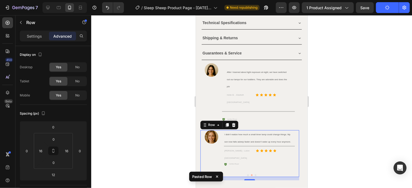
scroll to position [462, 0]
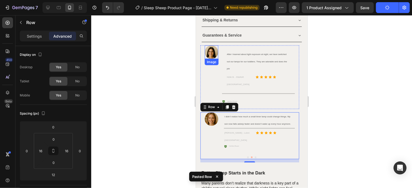
click at [214, 45] on img at bounding box center [211, 52] width 14 height 14
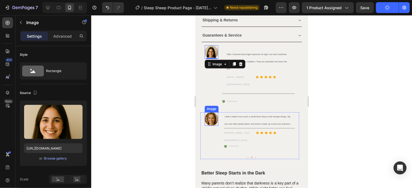
click at [211, 113] on img at bounding box center [211, 119] width 14 height 14
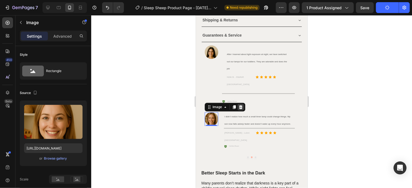
click at [241, 105] on icon at bounding box center [240, 107] width 4 height 4
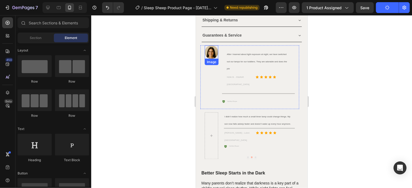
click at [214, 45] on img at bounding box center [211, 52] width 14 height 14
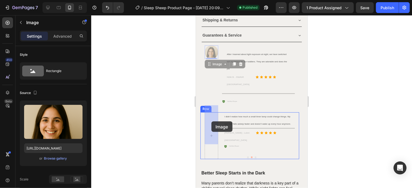
drag, startPoint x: 212, startPoint y: 44, endPoint x: 247, endPoint y: 126, distance: 89.4
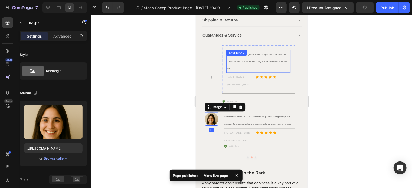
click at [241, 50] on div "Text block" at bounding box center [236, 52] width 18 height 5
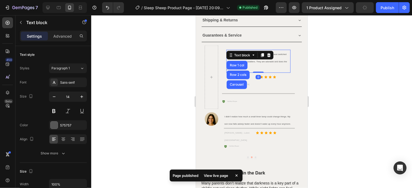
click at [280, 56] on p "After I learned about light exposure at night, we have switched out our lamps f…" at bounding box center [257, 61] width 63 height 22
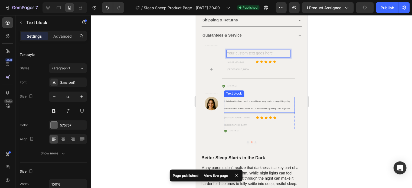
click at [238, 97] on p "I didn’t realize how much a small timer lamp could change things. My son now fa…" at bounding box center [259, 104] width 70 height 15
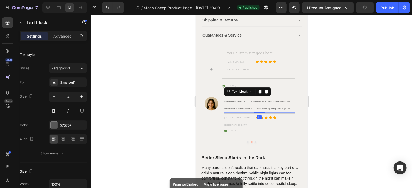
click at [244, 98] on p "I didn’t realize how much a small timer lamp could change things. My son now fa…" at bounding box center [259, 104] width 70 height 15
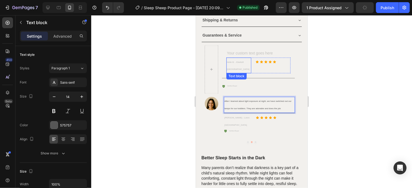
click at [232, 58] on p "Helle B. - Ebeltoft [GEOGRAPHIC_DATA]" at bounding box center [238, 65] width 24 height 15
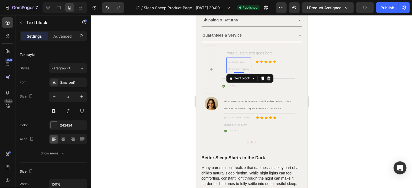
click at [238, 61] on span "Helle B. - Ebeltoft [GEOGRAPHIC_DATA]" at bounding box center [237, 66] width 22 height 10
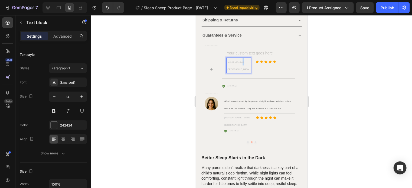
drag, startPoint x: 247, startPoint y: 55, endPoint x: 242, endPoint y: 55, distance: 5.1
click at [242, 58] on p "Helle B. - Ebeltoft [GEOGRAPHIC_DATA]" at bounding box center [238, 65] width 24 height 15
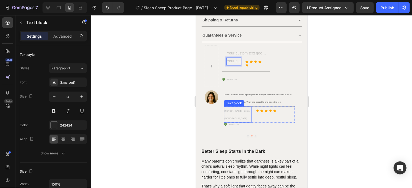
click at [232, 110] on span "[PERSON_NAME] - Luton [GEOGRAPHIC_DATA]" at bounding box center [236, 115] width 25 height 10
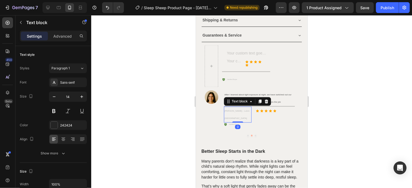
click at [240, 110] on span "[PERSON_NAME] - Luton [GEOGRAPHIC_DATA]" at bounding box center [236, 115] width 25 height 10
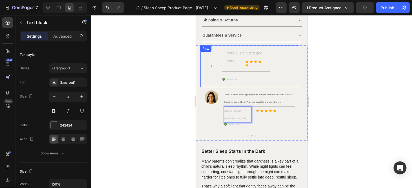
click at [287, 53] on div "After I learned about light exposure at night, we have switched out our lamps f…" at bounding box center [249, 66] width 99 height 42
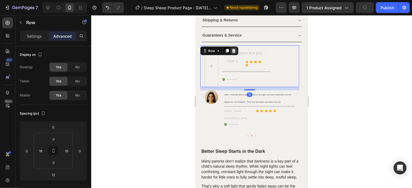
click at [233, 48] on icon at bounding box center [233, 50] width 4 height 4
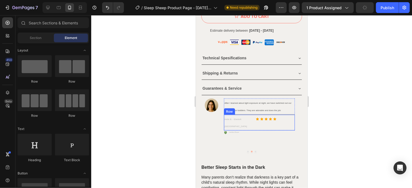
scroll to position [408, 0]
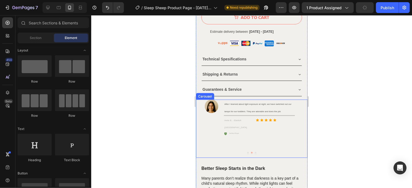
click at [247, 152] on button "Dot" at bounding box center [248, 153] width 2 height 2
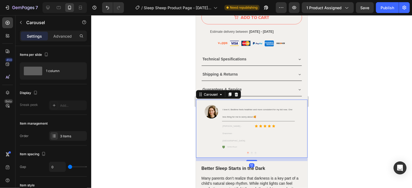
click at [251, 152] on button "Dot" at bounding box center [252, 153] width 2 height 2
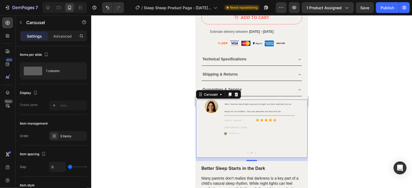
click at [247, 152] on button "Dot" at bounding box center [248, 153] width 2 height 2
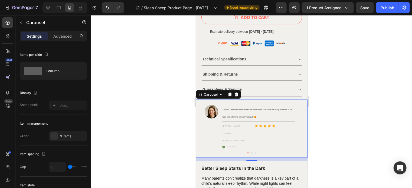
click at [251, 152] on button "Dot" at bounding box center [252, 153] width 2 height 2
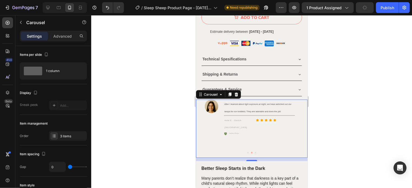
click at [247, 152] on button "Dot" at bounding box center [248, 153] width 2 height 2
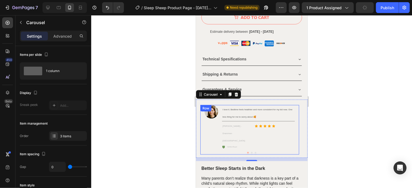
click at [297, 109] on div "Image I love it. Bedtime feels healthier and more consistent for my kid now. On…" at bounding box center [249, 130] width 99 height 50
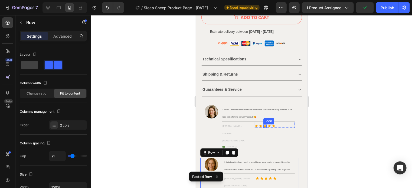
scroll to position [435, 0]
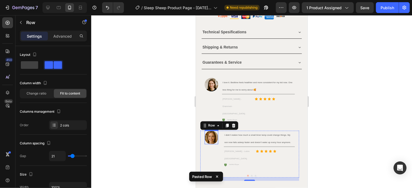
click at [212, 130] on img at bounding box center [211, 137] width 14 height 14
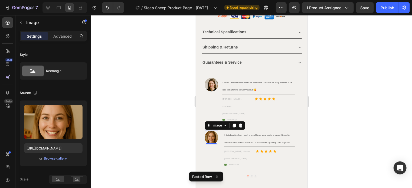
click at [240, 123] on icon at bounding box center [241, 125] width 4 height 4
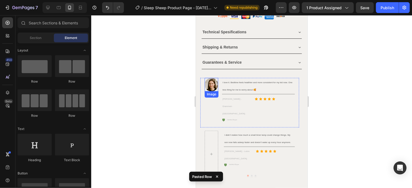
click at [207, 78] on img at bounding box center [211, 85] width 14 height 14
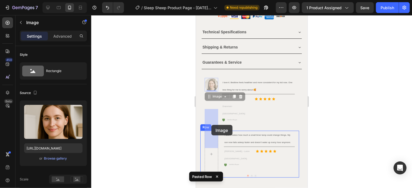
drag, startPoint x: 210, startPoint y: 76, endPoint x: 211, endPoint y: 124, distance: 48.7
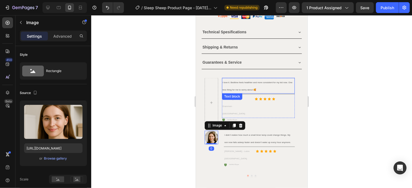
click at [232, 81] on span "I love it. Bedtime feels healthier and more consistent for my kid now. One less…" at bounding box center [257, 86] width 70 height 10
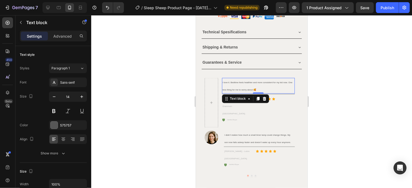
click at [240, 78] on p "I love it. Bedtime feels healthier and more consistent for my kid now. One less…" at bounding box center [258, 85] width 72 height 15
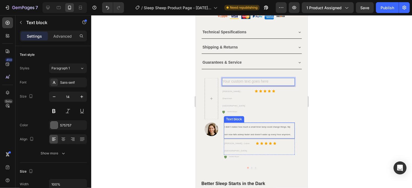
click at [240, 123] on p "I didn’t realize how much a small timer lamp could change things. My son now fa…" at bounding box center [259, 130] width 70 height 15
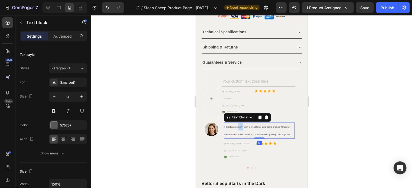
click at [240, 123] on p "I didn’t realize how much a small timer lamp could change things. My son now fa…" at bounding box center [259, 130] width 70 height 15
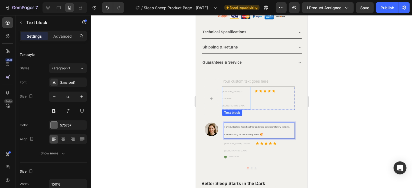
click at [237, 90] on span "[PERSON_NAME] - Drammen [GEOGRAPHIC_DATA]" at bounding box center [233, 98] width 22 height 17
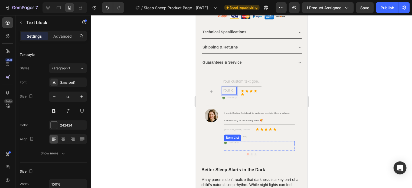
click at [232, 135] on div "Item List" at bounding box center [232, 137] width 15 height 5
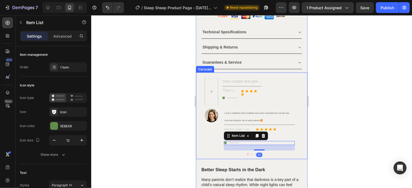
drag, startPoint x: 201, startPoint y: 137, endPoint x: 222, endPoint y: 132, distance: 21.8
click at [201, 153] on div at bounding box center [251, 154] width 111 height 2
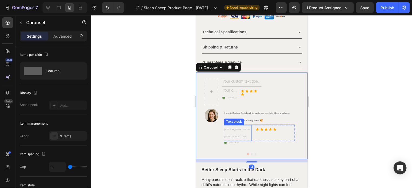
click at [245, 125] on p "[PERSON_NAME] - Luton [GEOGRAPHIC_DATA]" at bounding box center [237, 132] width 27 height 15
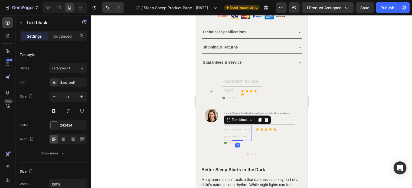
click at [245, 125] on p "[PERSON_NAME] - Luton [GEOGRAPHIC_DATA]" at bounding box center [237, 132] width 27 height 15
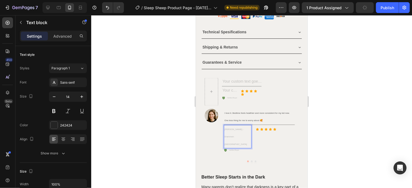
click at [336, 93] on div at bounding box center [251, 101] width 321 height 173
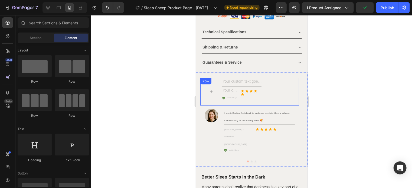
click at [292, 91] on div "I love it. Bedtime feels healthier and more consistent for my kid now. One less…" at bounding box center [249, 92] width 99 height 28
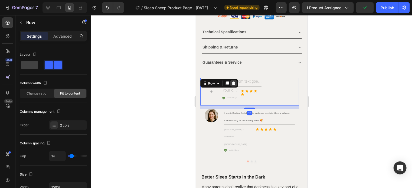
click at [232, 81] on icon at bounding box center [234, 83] width 4 height 4
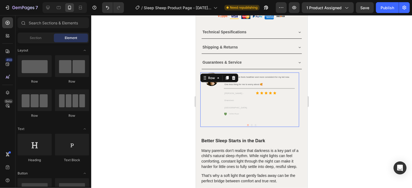
click at [249, 104] on div "I didn’t realize how much a small timer lamp could change things. My son now fa…" at bounding box center [258, 99] width 71 height 54
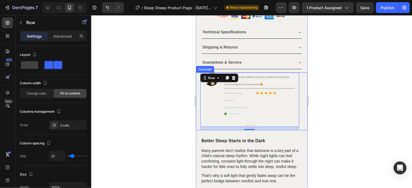
click at [251, 124] on button "Dot" at bounding box center [252, 125] width 2 height 2
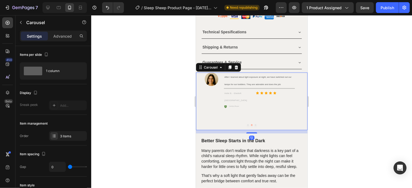
click at [254, 124] on button "Dot" at bounding box center [255, 125] width 2 height 2
click at [248, 124] on div at bounding box center [251, 125] width 111 height 2
click at [251, 124] on button "Dot" at bounding box center [252, 125] width 2 height 2
click at [247, 124] on button "Dot" at bounding box center [248, 125] width 2 height 2
click at [355, 74] on div at bounding box center [251, 101] width 321 height 173
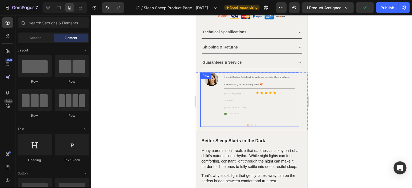
click at [271, 101] on div "I didn’t realize how much a small timer lamp could change things. My son now fa…" at bounding box center [258, 99] width 71 height 54
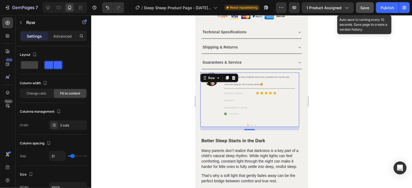
click at [358, 11] on button "Save" at bounding box center [365, 7] width 18 height 11
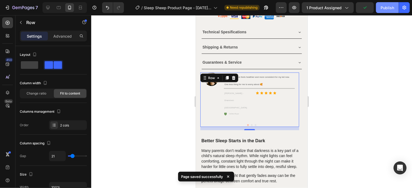
click at [384, 7] on div "Publish" at bounding box center [387, 8] width 14 height 6
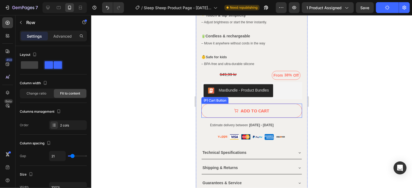
scroll to position [246, 0]
